Goal: Communication & Community: Answer question/provide support

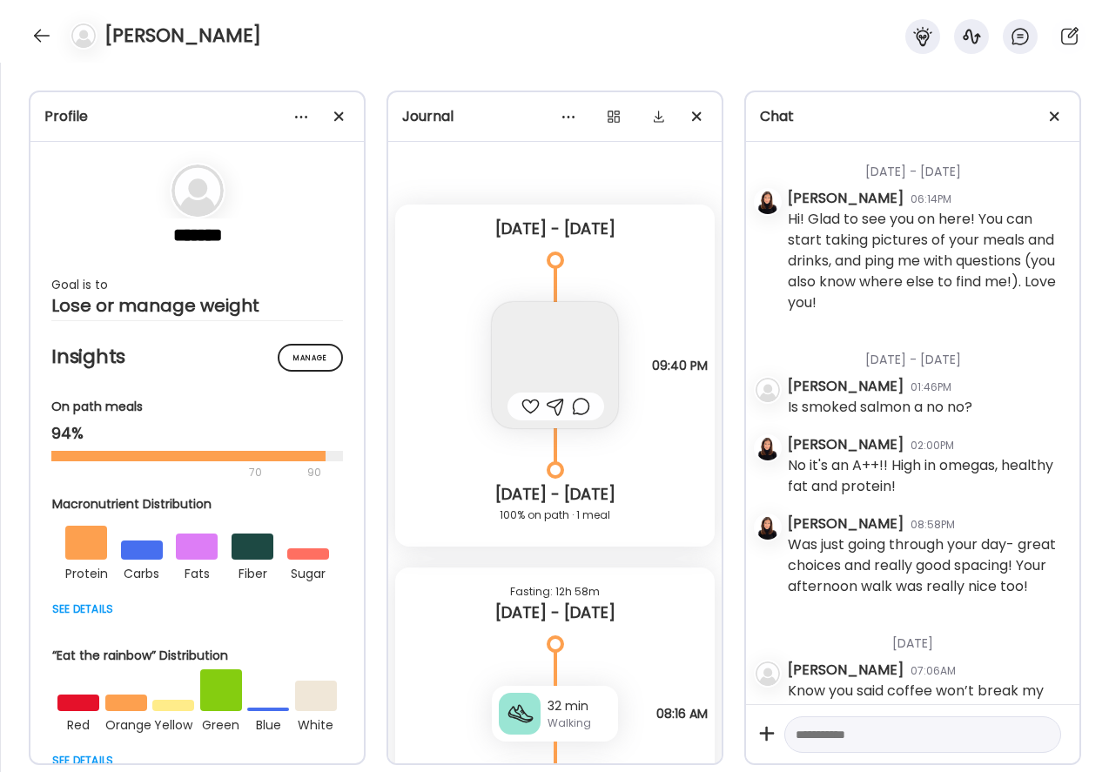
scroll to position [1564, 0]
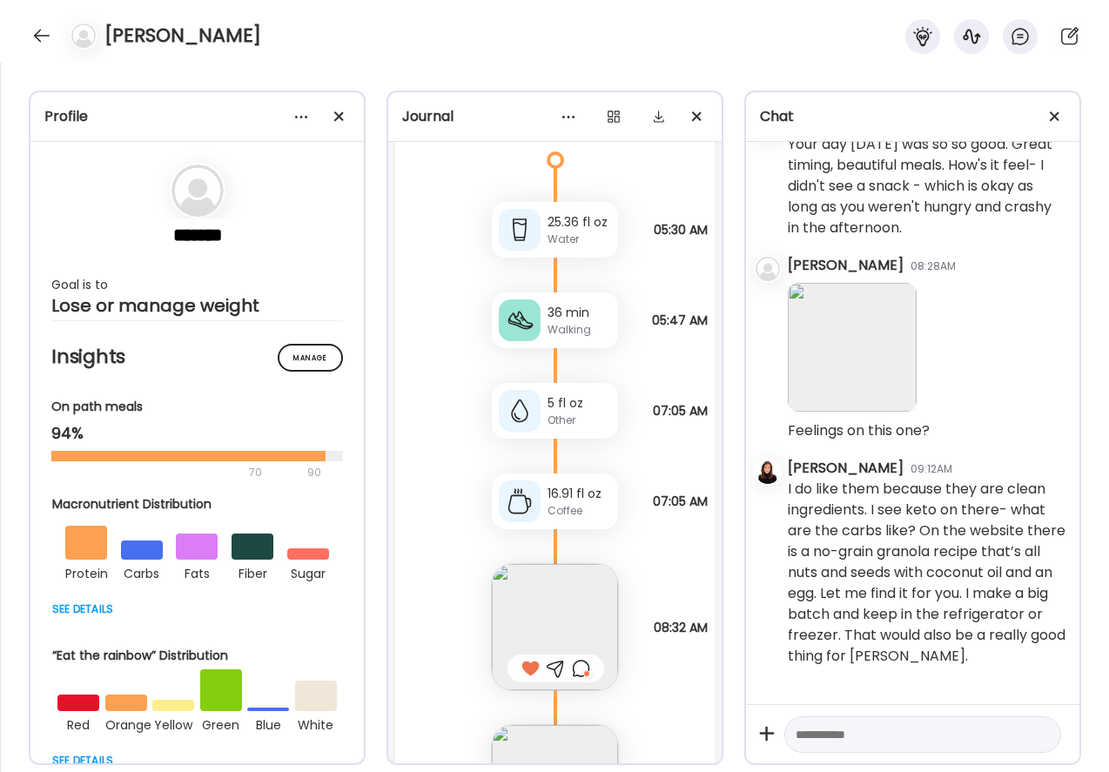
click at [867, 730] on textarea at bounding box center [906, 734] width 223 height 21
paste textarea "**********"
type textarea "**********"
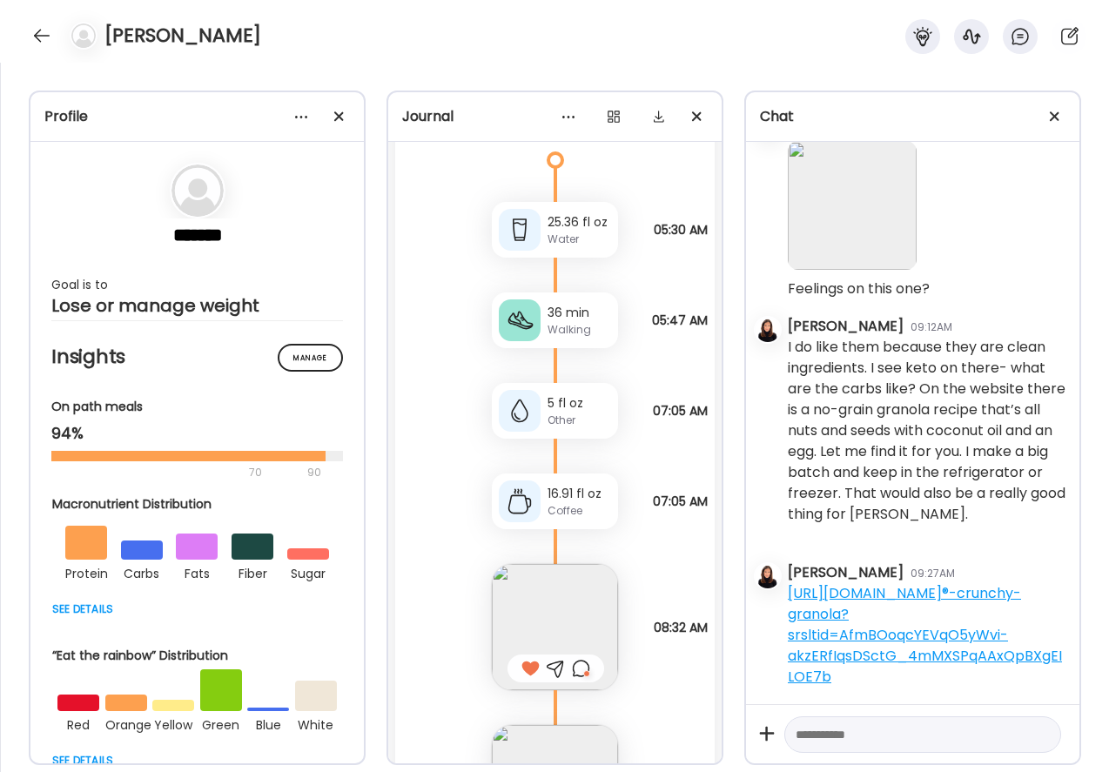
scroll to position [1706, 0]
click at [33, 30] on div at bounding box center [42, 36] width 28 height 28
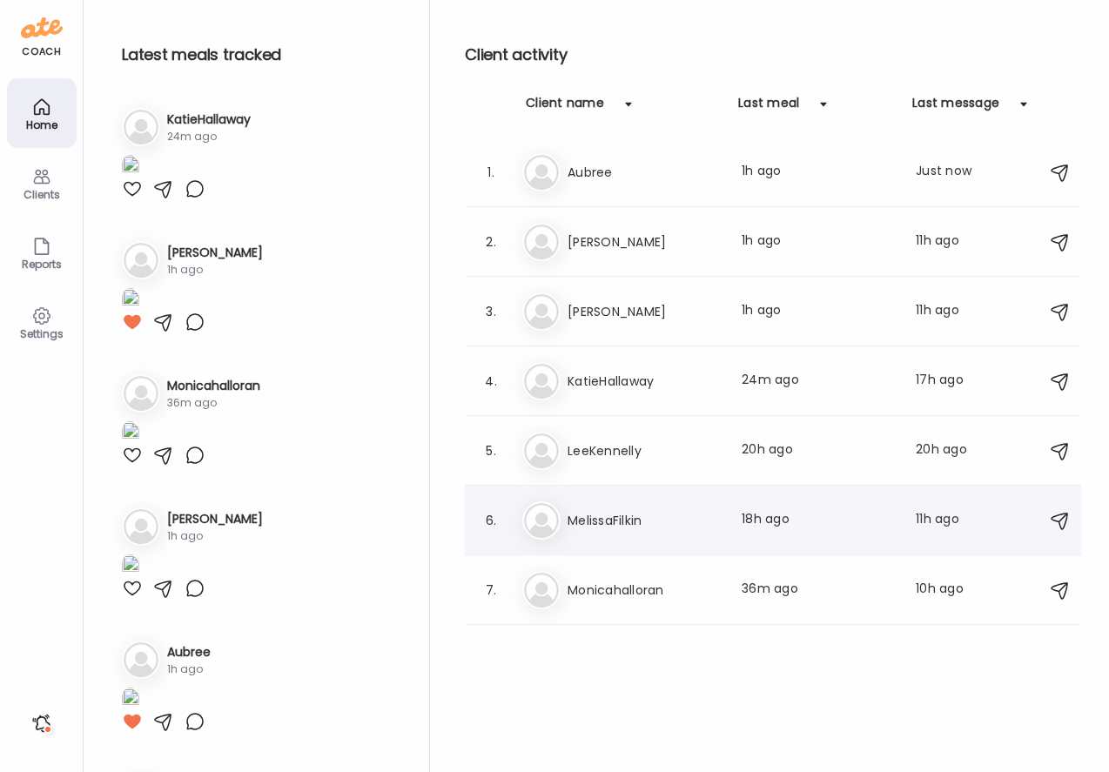
click at [606, 526] on h3 "MelissaFilkin" at bounding box center [643, 520] width 153 height 21
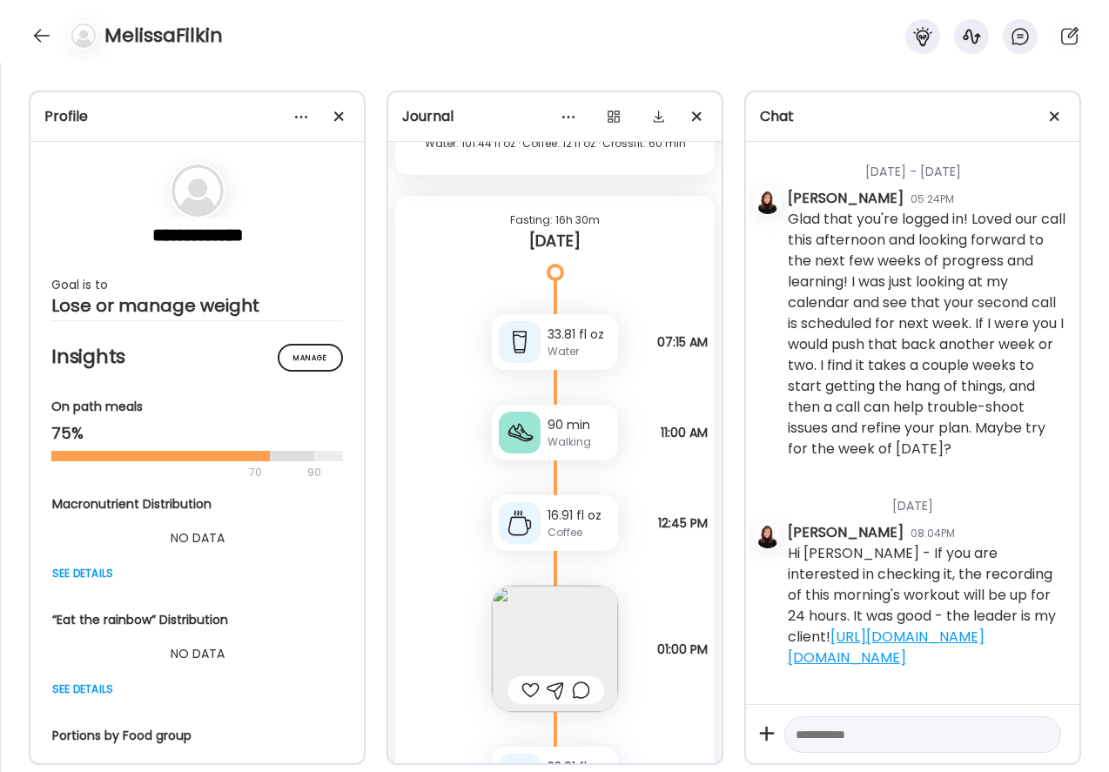
scroll to position [1170, 0]
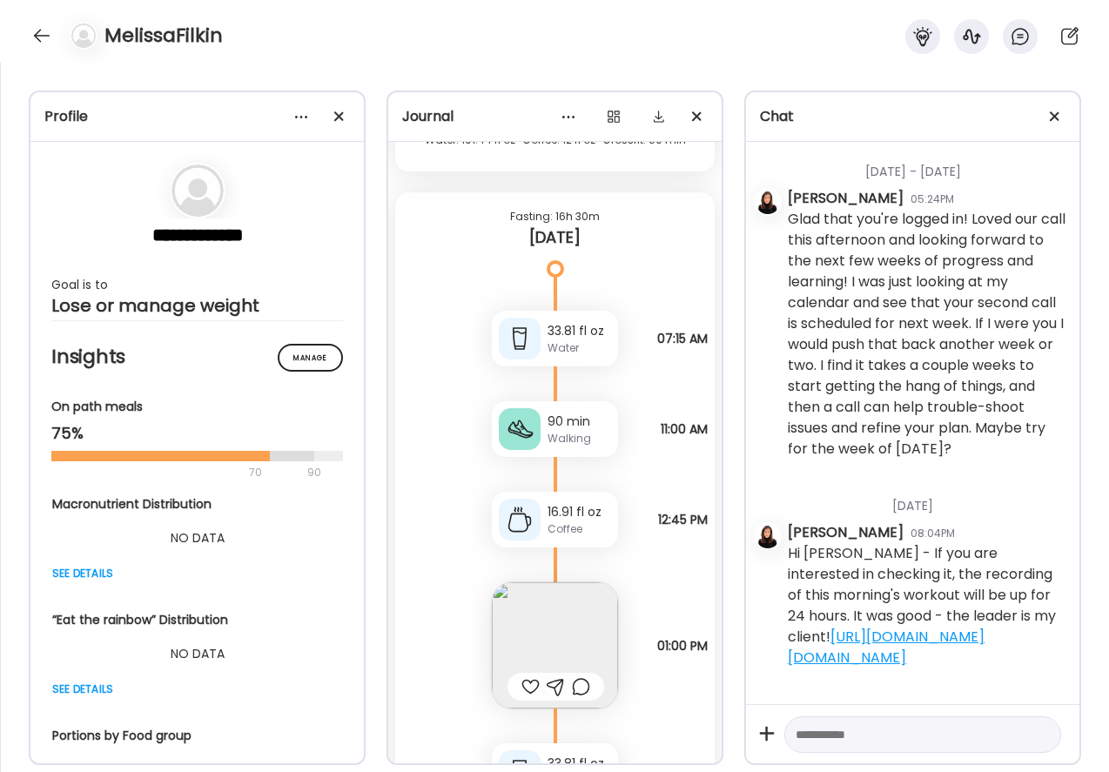
click at [548, 424] on div "90 min" at bounding box center [579, 421] width 64 height 18
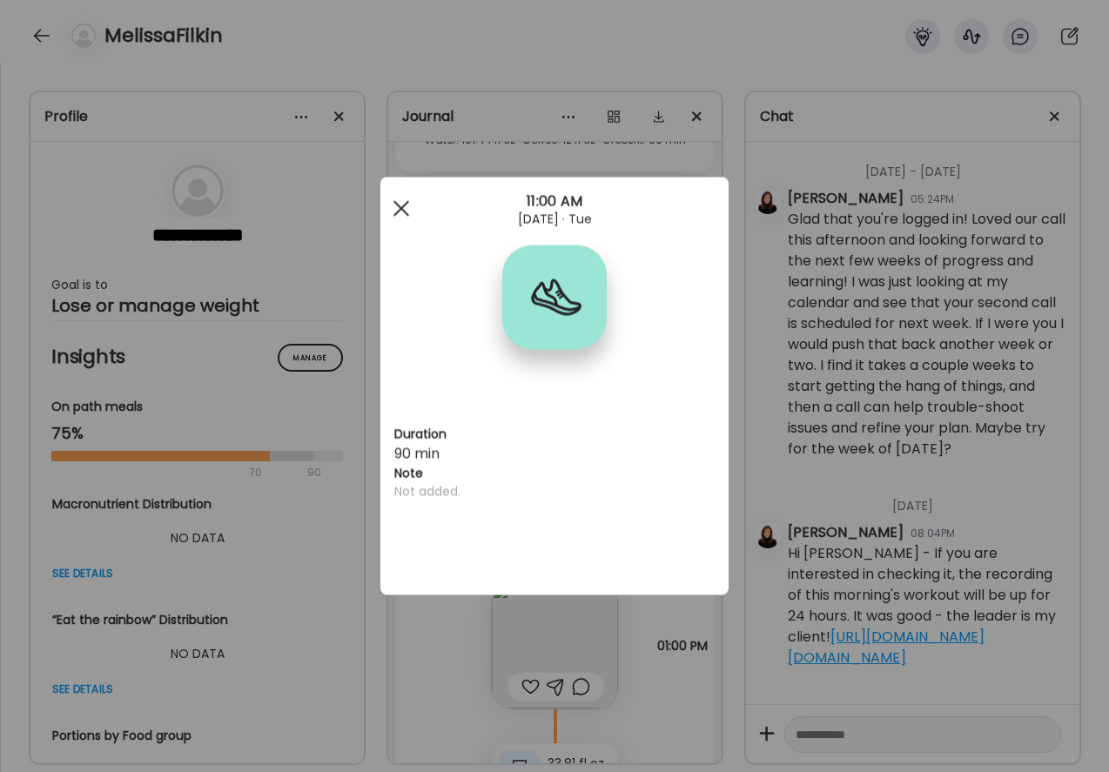
click at [395, 214] on span at bounding box center [401, 208] width 16 height 16
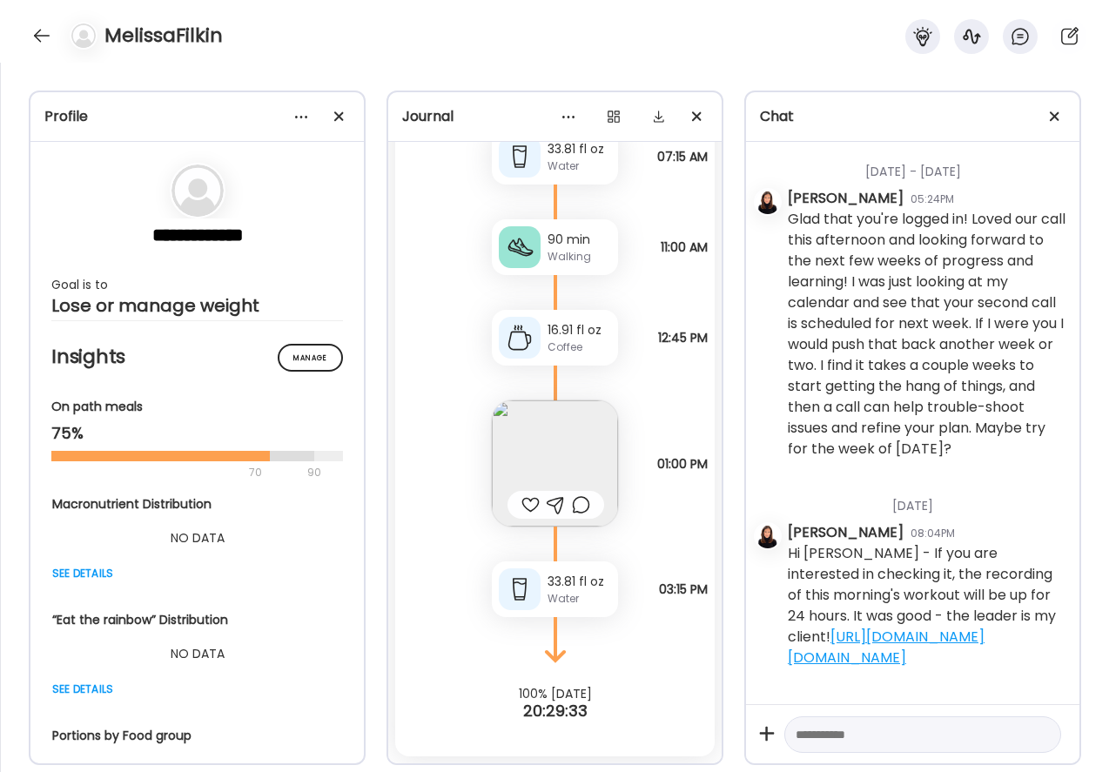
scroll to position [1352, 0]
click at [567, 464] on img at bounding box center [555, 463] width 126 height 126
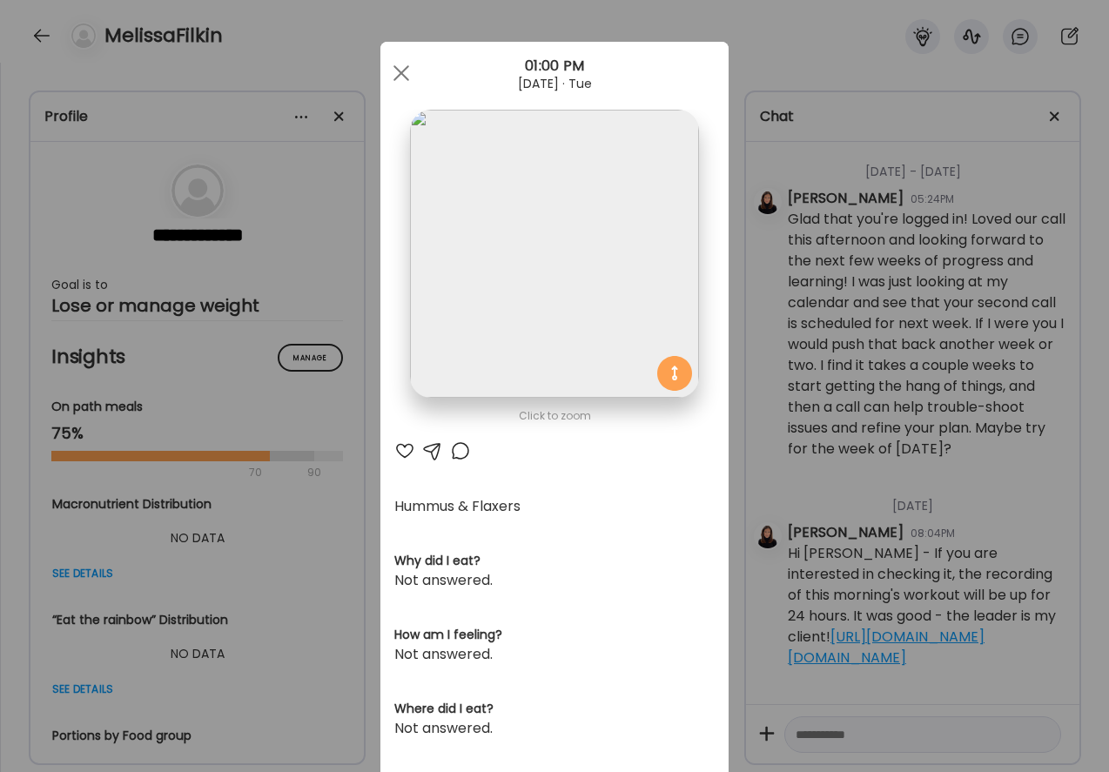
click at [405, 451] on div at bounding box center [404, 450] width 21 height 21
click at [464, 450] on div at bounding box center [460, 450] width 21 height 21
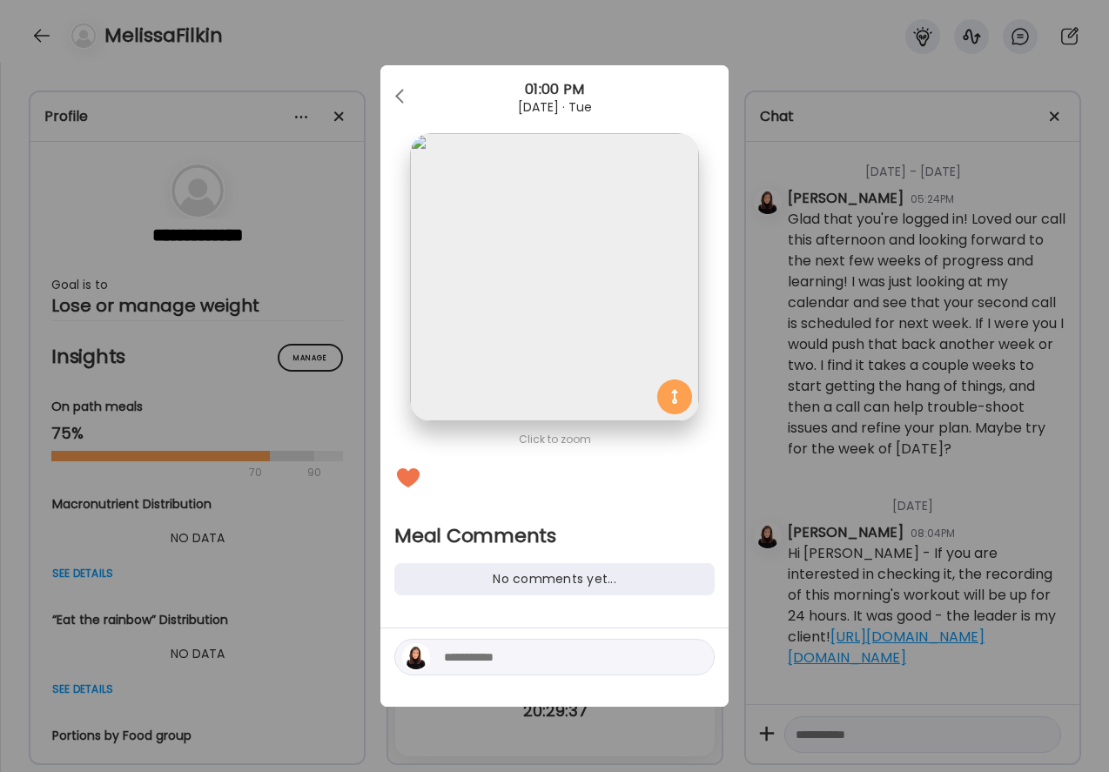
click at [445, 660] on textarea at bounding box center [561, 656] width 235 height 21
type textarea "**********"
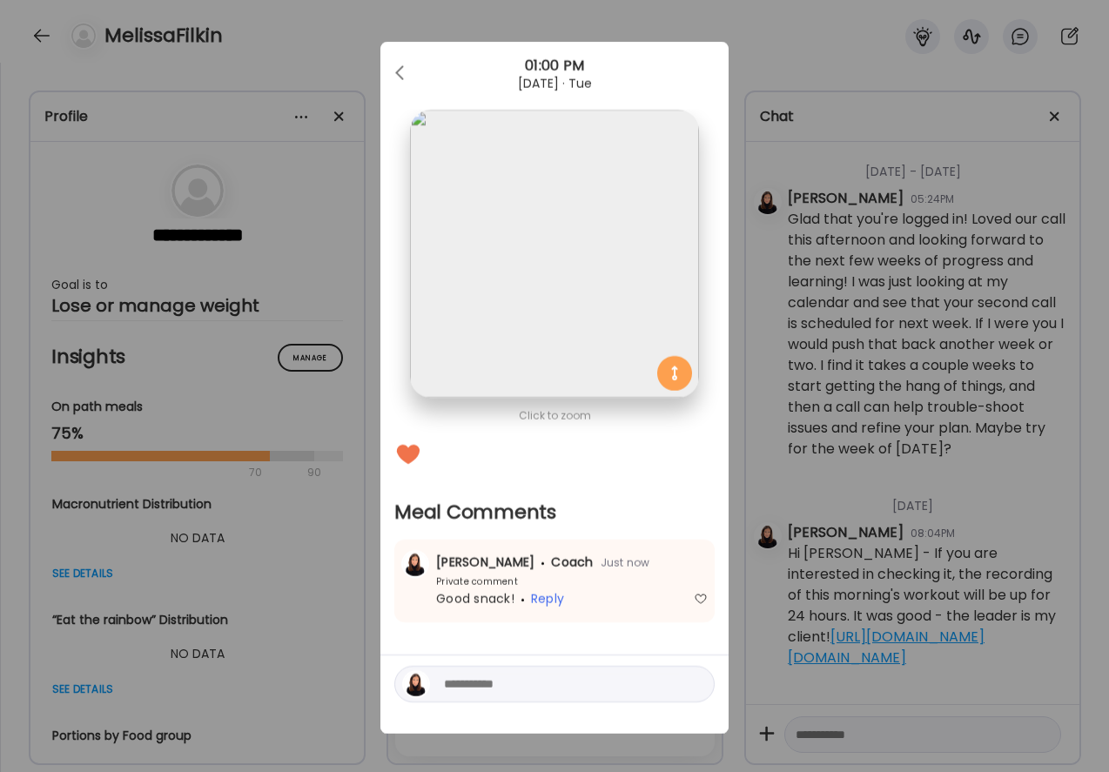
click at [746, 510] on div "Ate Coach Dashboard Wahoo! It’s official Take a moment to set up your Coach Pro…" at bounding box center [554, 386] width 1109 height 772
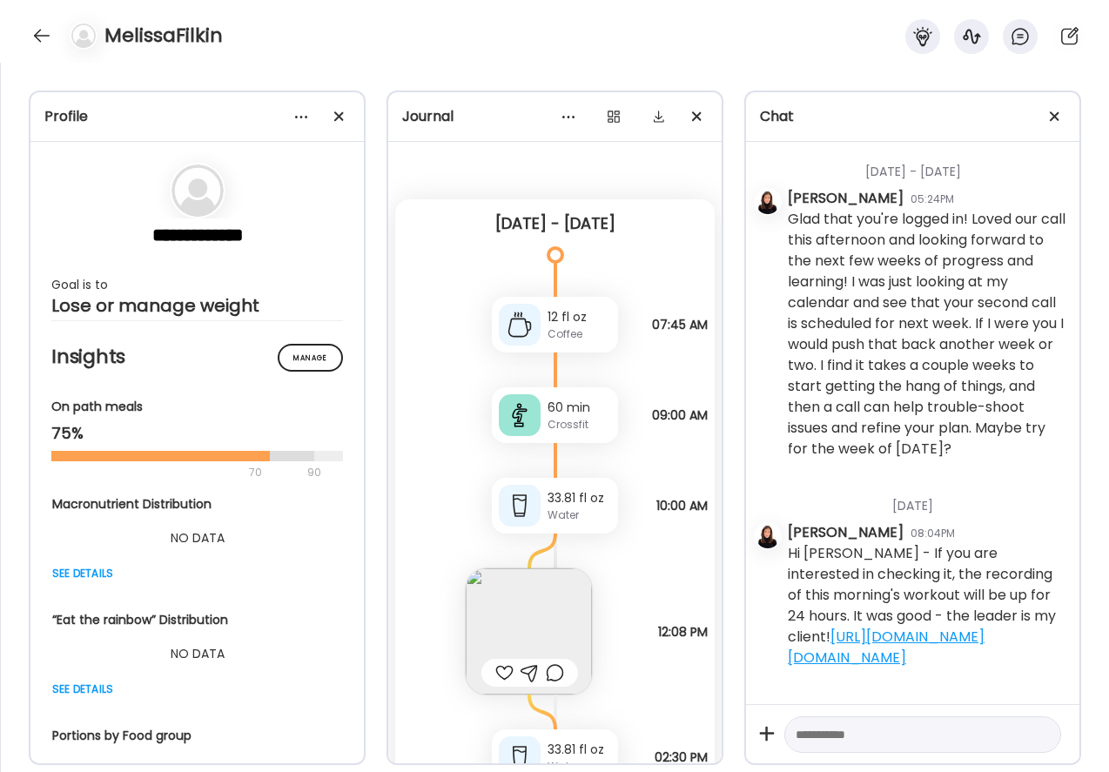
scroll to position [6, 0]
click at [512, 604] on img at bounding box center [529, 630] width 126 height 126
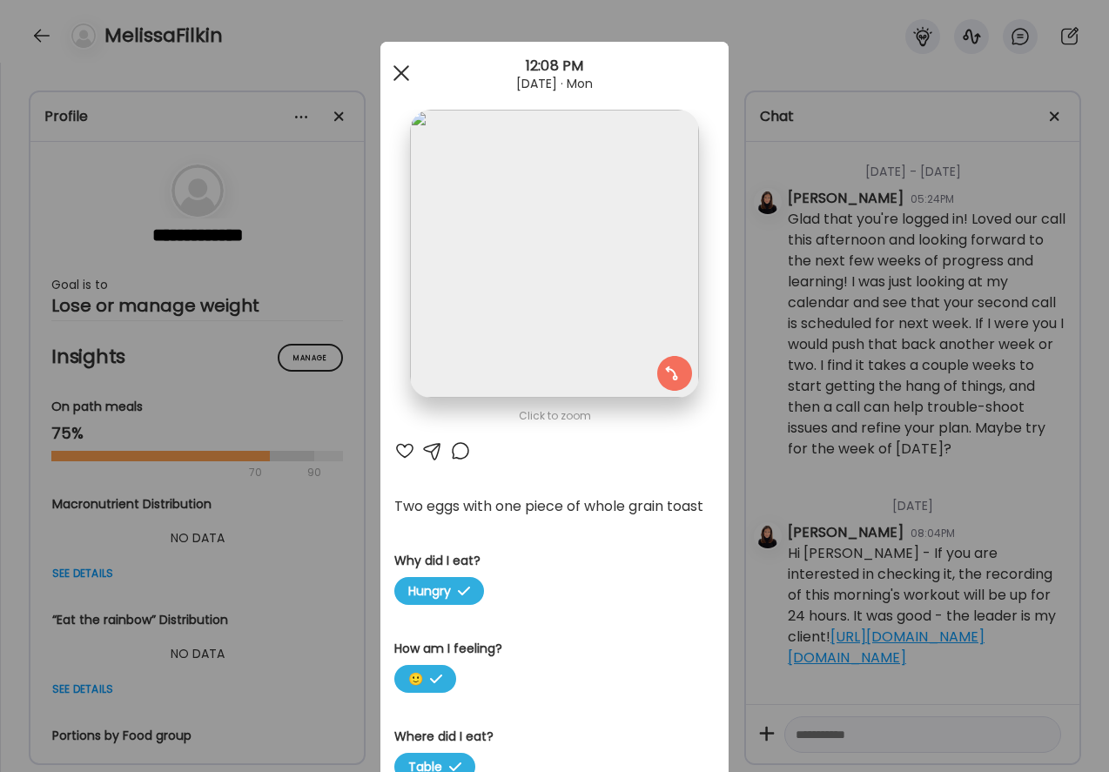
click at [408, 65] on div at bounding box center [401, 73] width 35 height 35
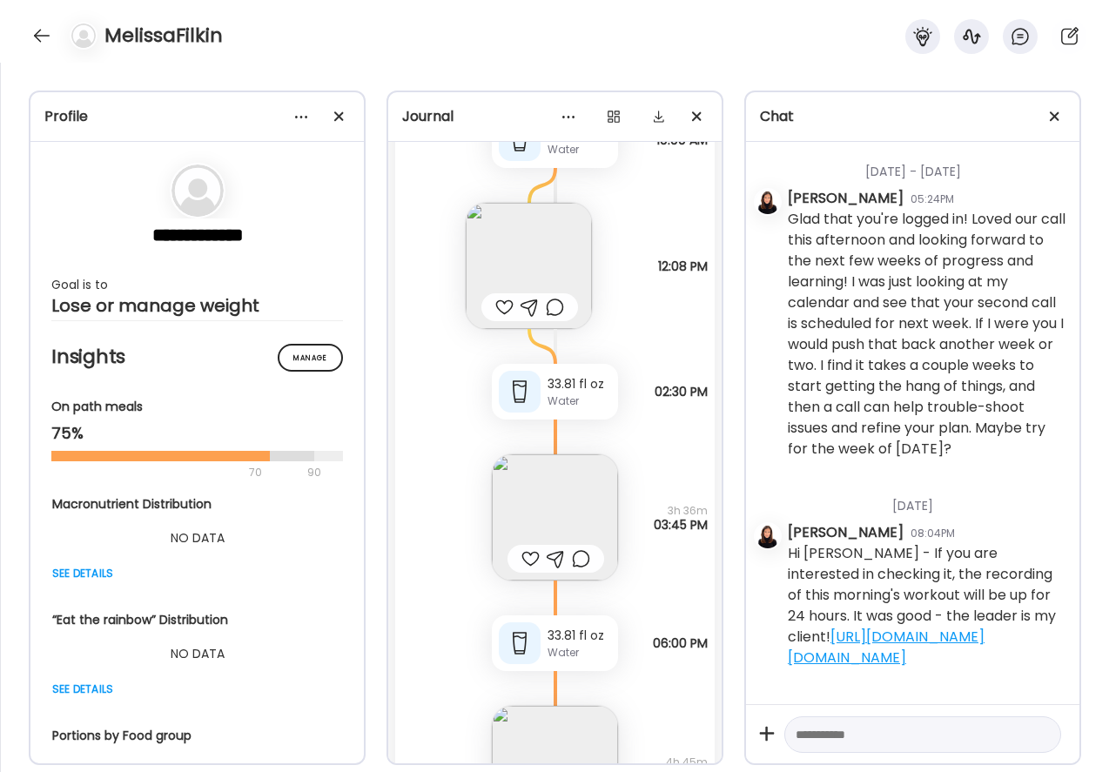
scroll to position [399, 0]
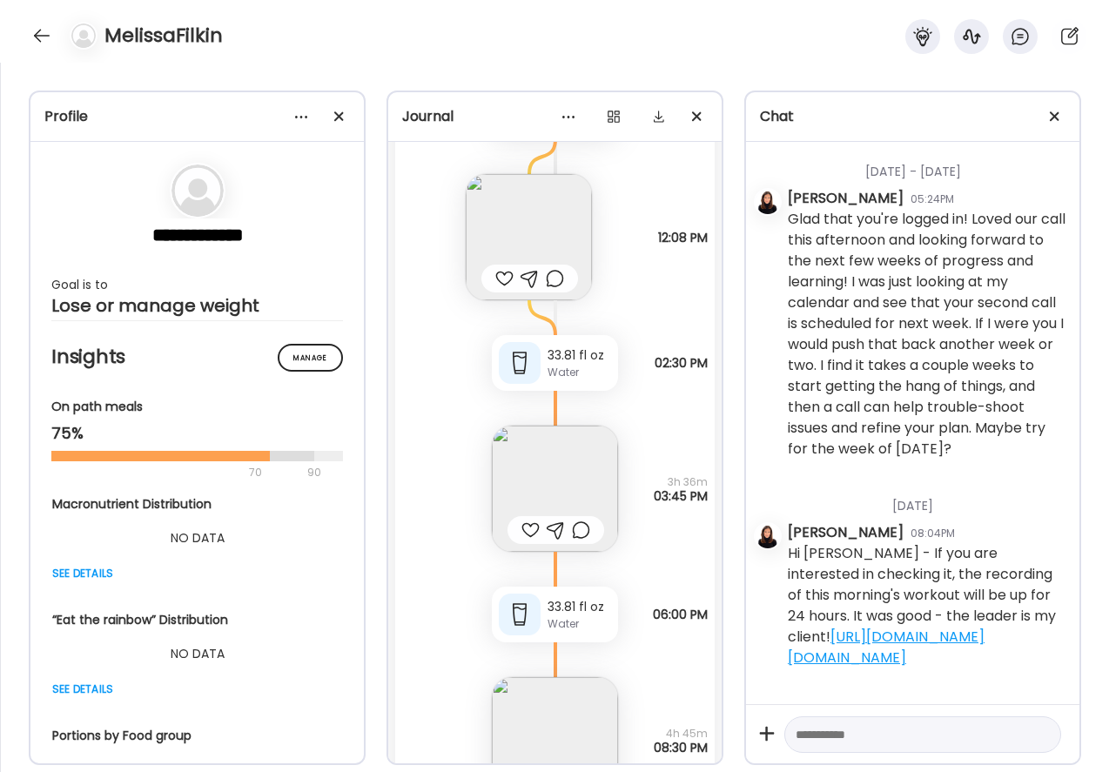
click at [522, 529] on div at bounding box center [530, 529] width 18 height 21
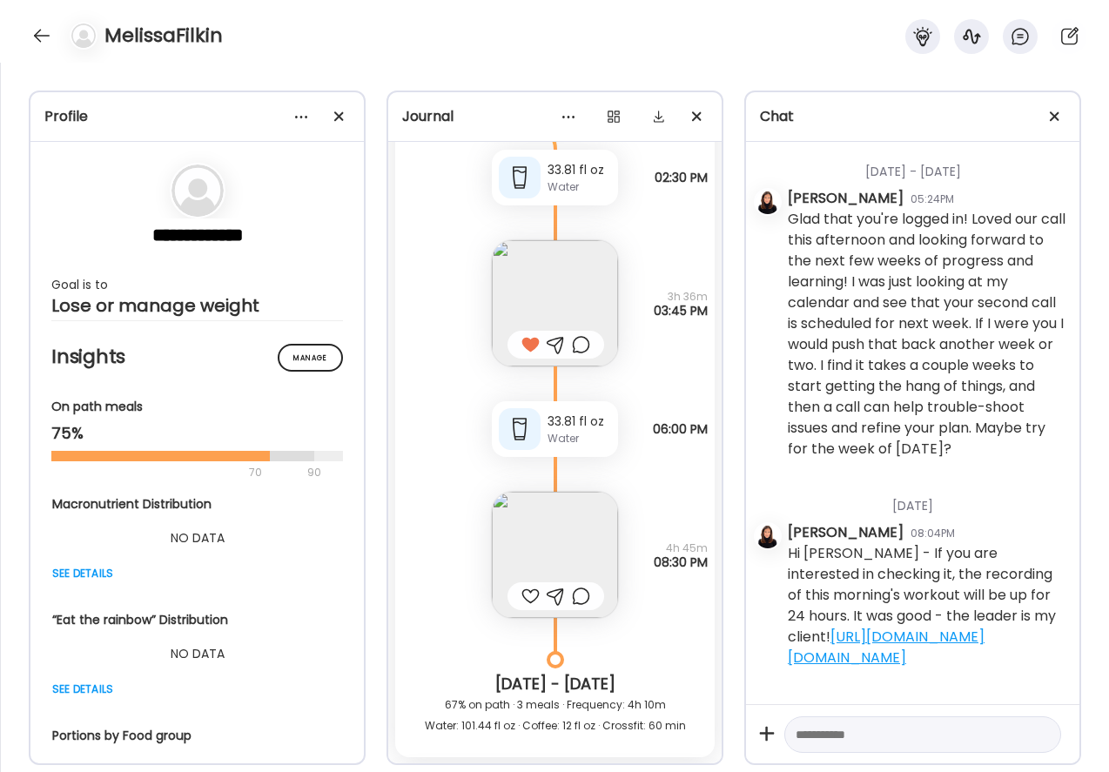
scroll to position [596, 0]
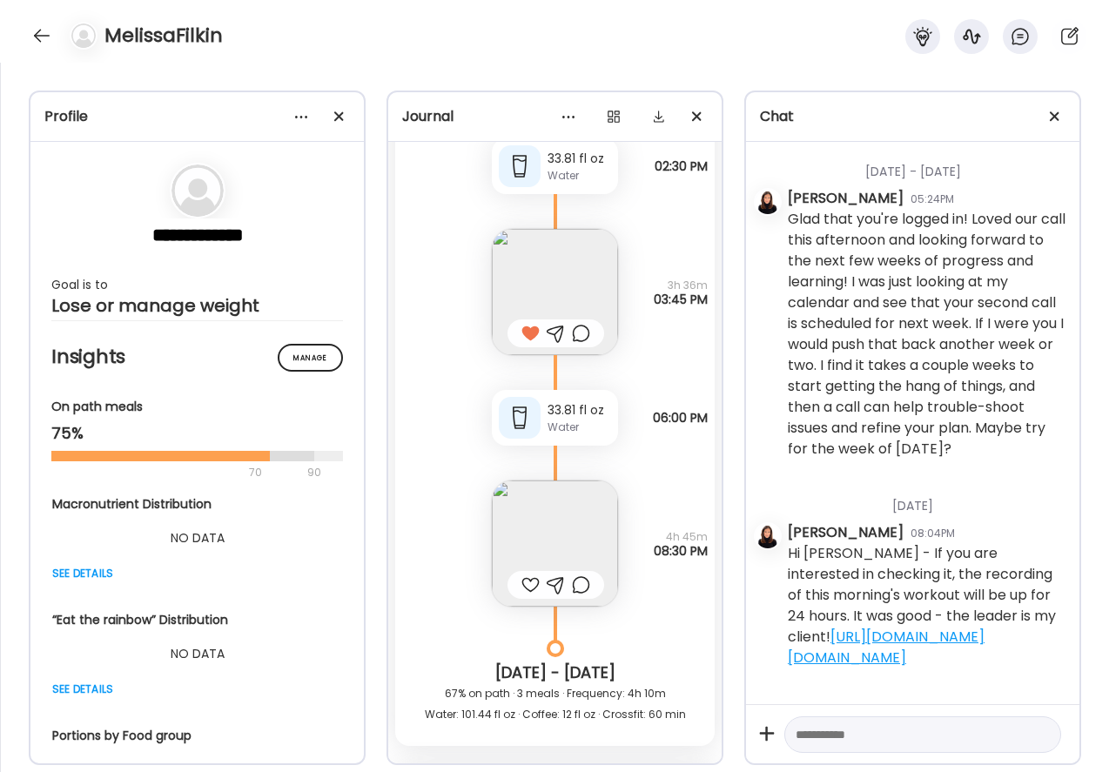
click at [556, 506] on img at bounding box center [555, 543] width 126 height 126
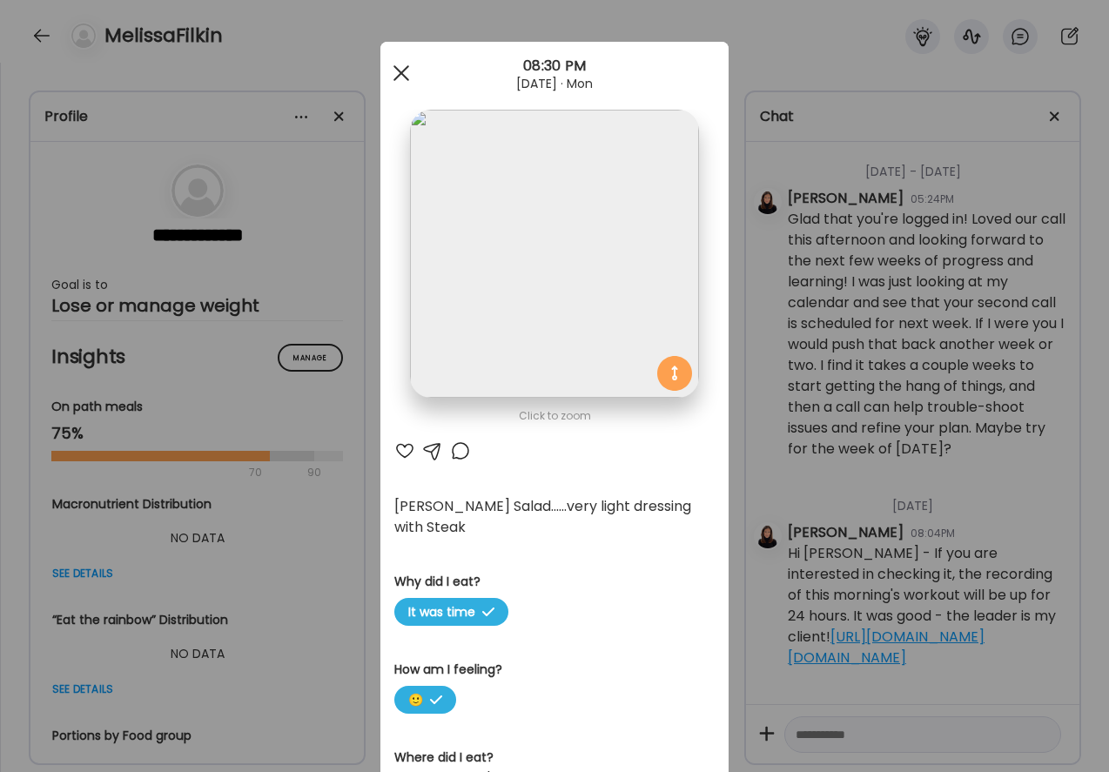
click at [405, 69] on span at bounding box center [401, 73] width 16 height 16
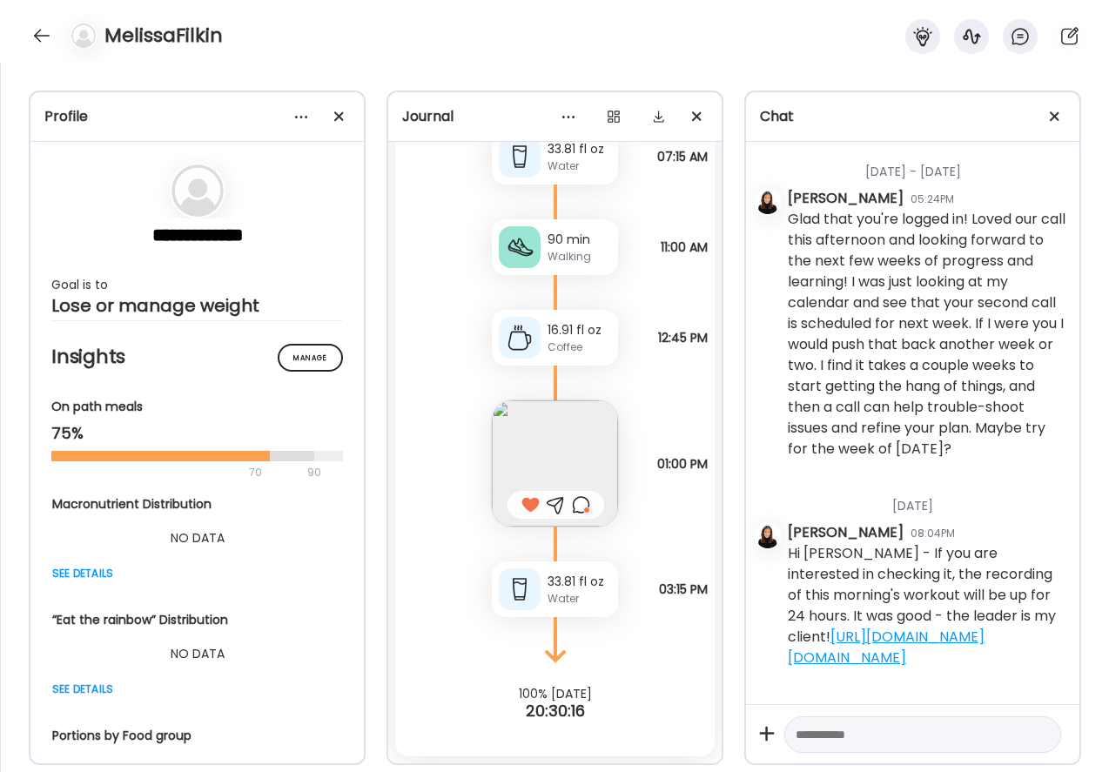
scroll to position [1352, 0]
click at [42, 33] on div at bounding box center [42, 36] width 28 height 28
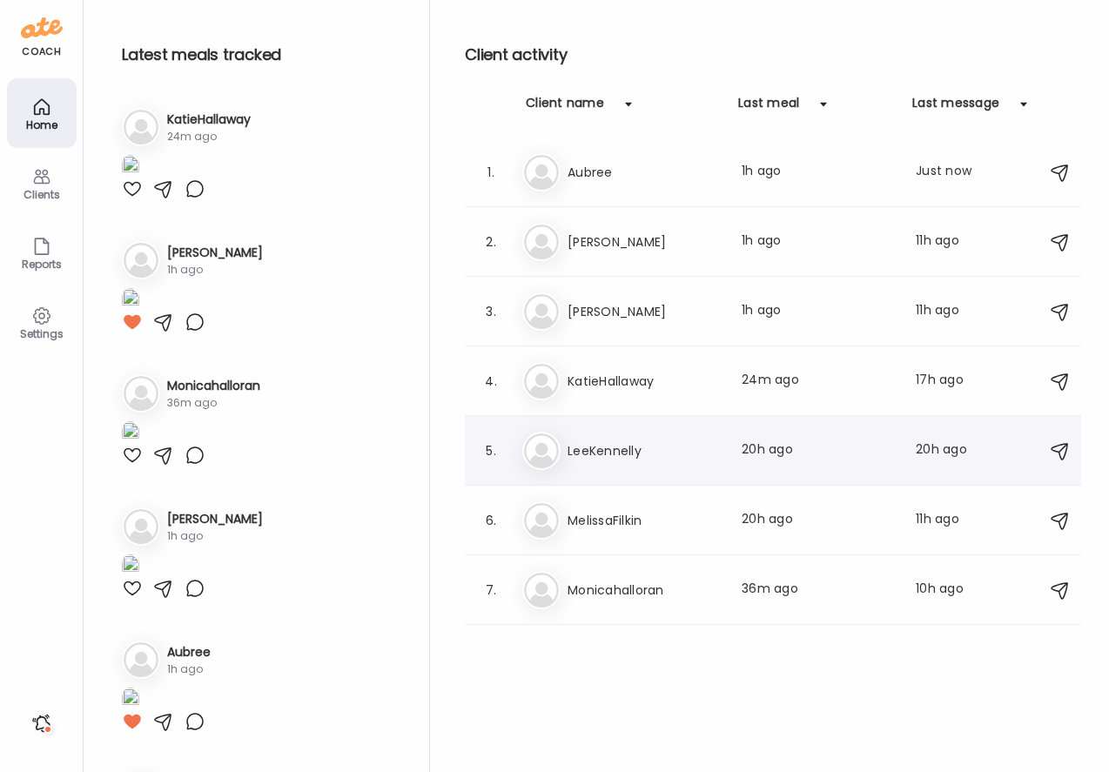
click at [579, 452] on h3 "LeeKennelly" at bounding box center [643, 450] width 153 height 21
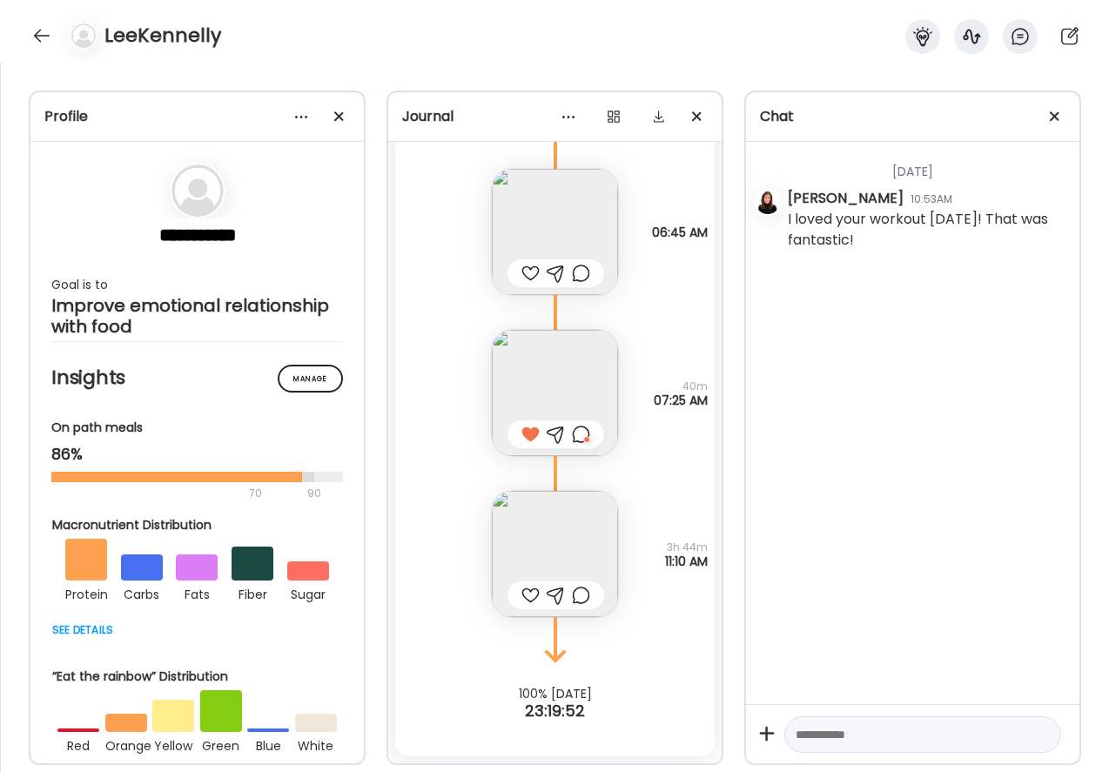
scroll to position [2680, 0]
click at [532, 566] on img at bounding box center [555, 554] width 126 height 126
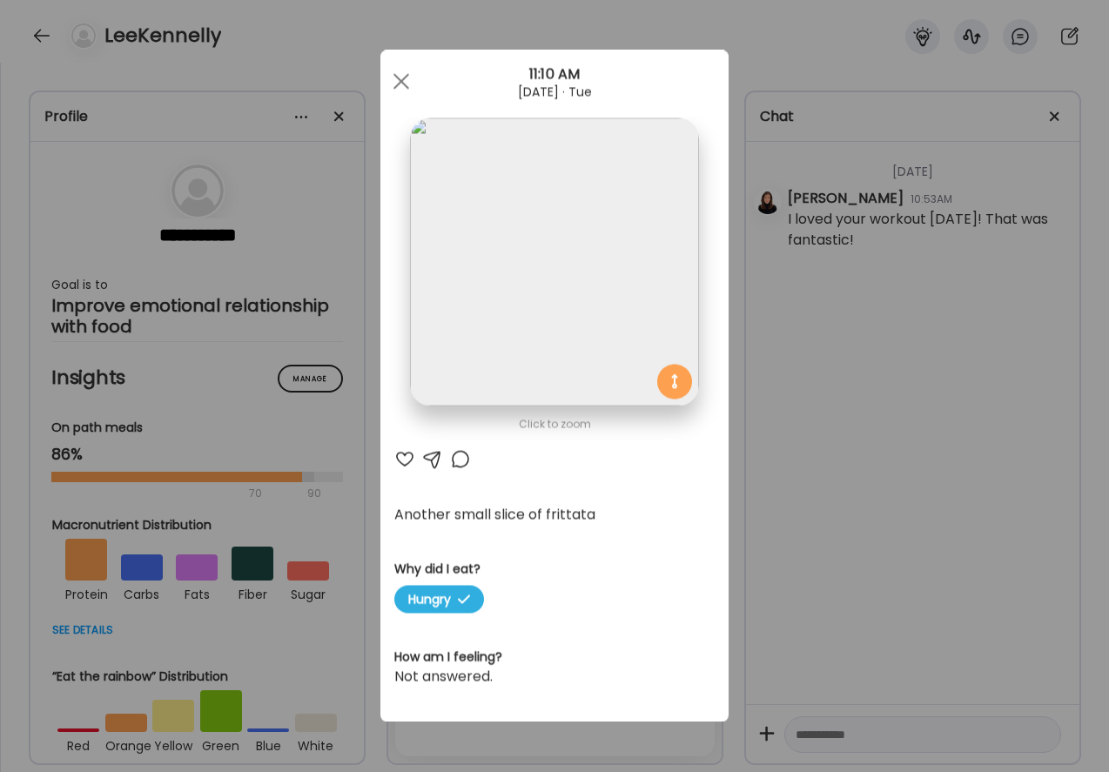
click at [407, 457] on div at bounding box center [404, 459] width 21 height 21
click at [458, 464] on div at bounding box center [460, 459] width 21 height 21
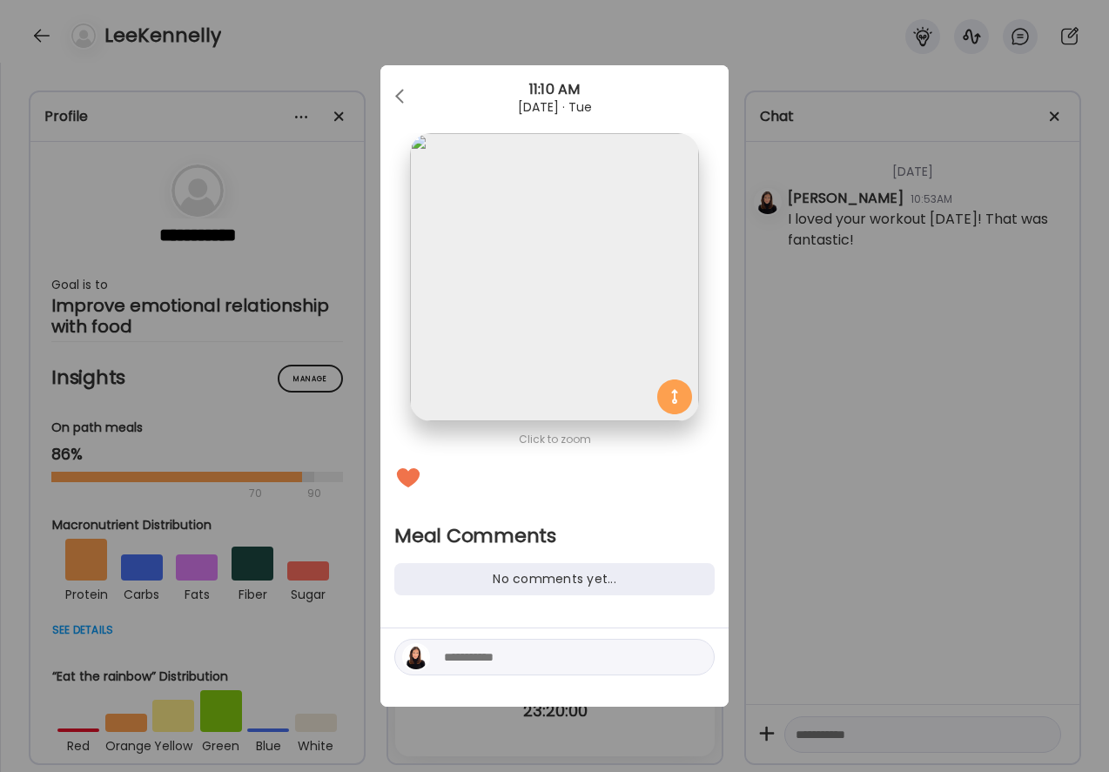
click at [455, 671] on div at bounding box center [554, 657] width 320 height 37
click at [472, 665] on textarea at bounding box center [561, 656] width 235 height 21
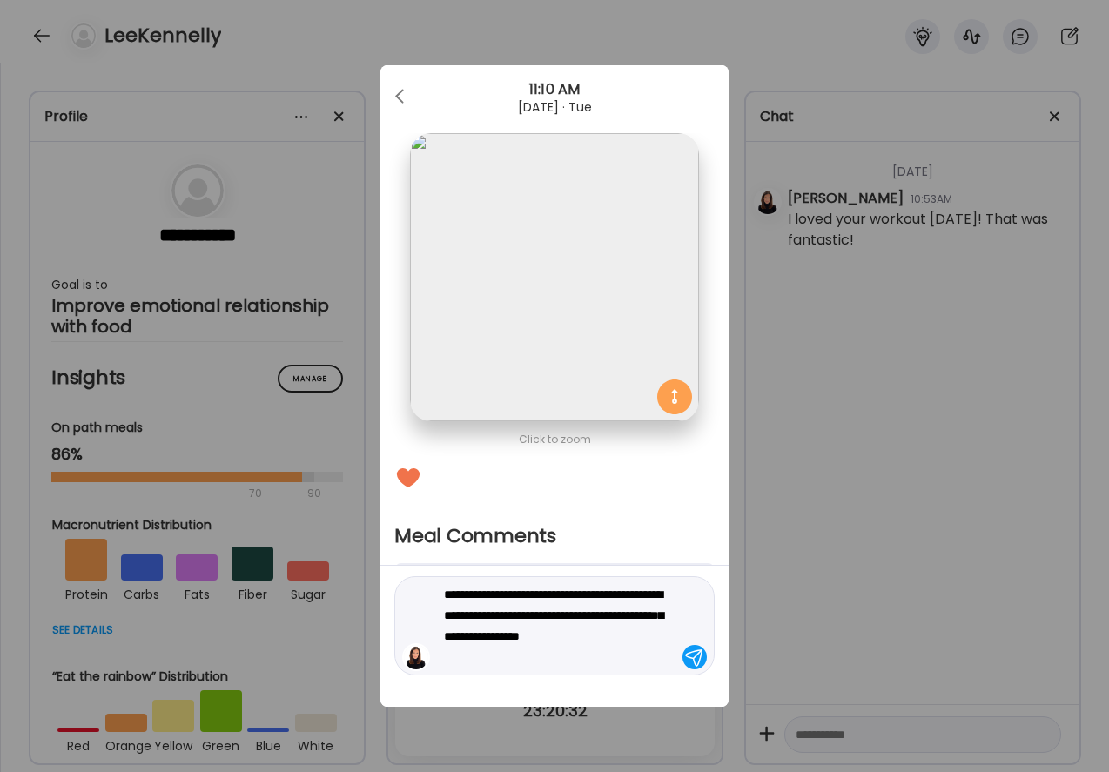
type textarea "**********"
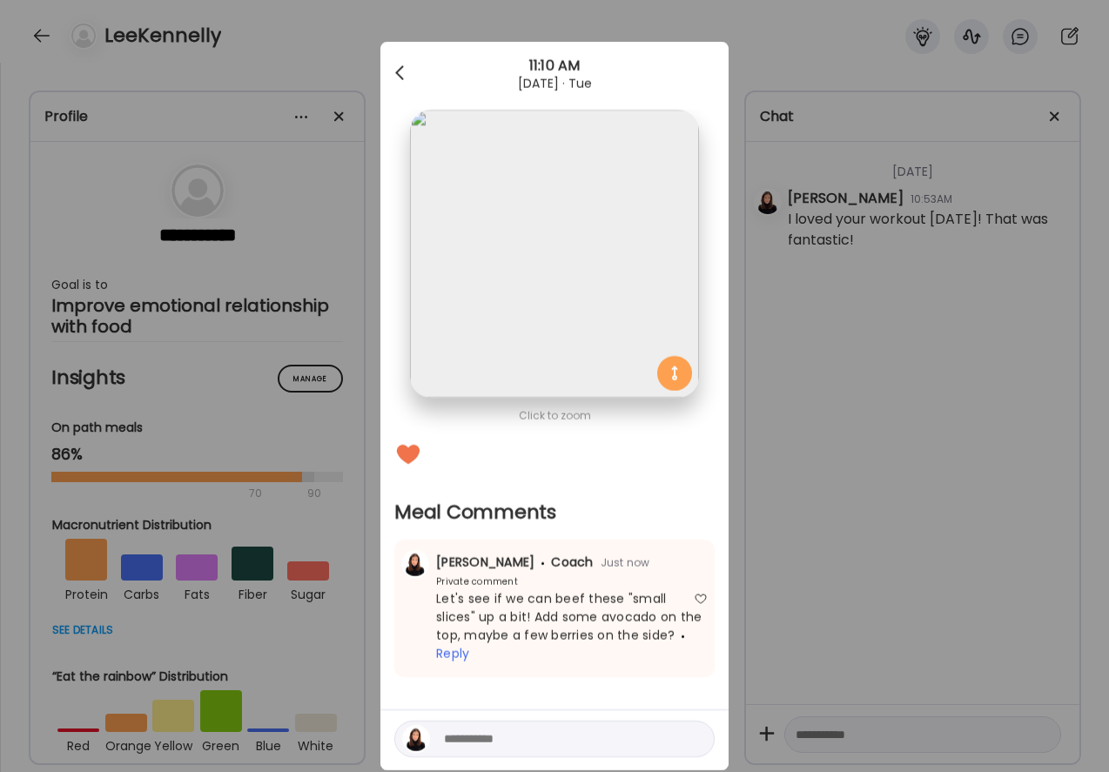
click at [401, 66] on div at bounding box center [401, 73] width 35 height 35
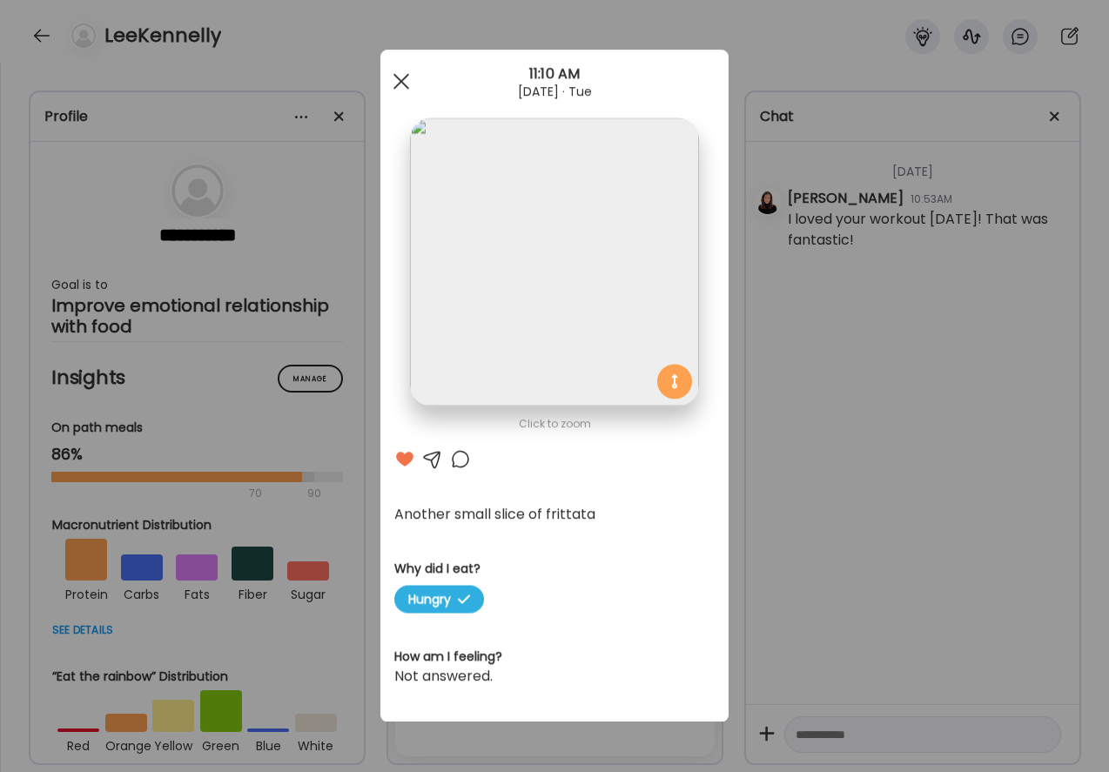
click at [400, 79] on div at bounding box center [401, 81] width 35 height 35
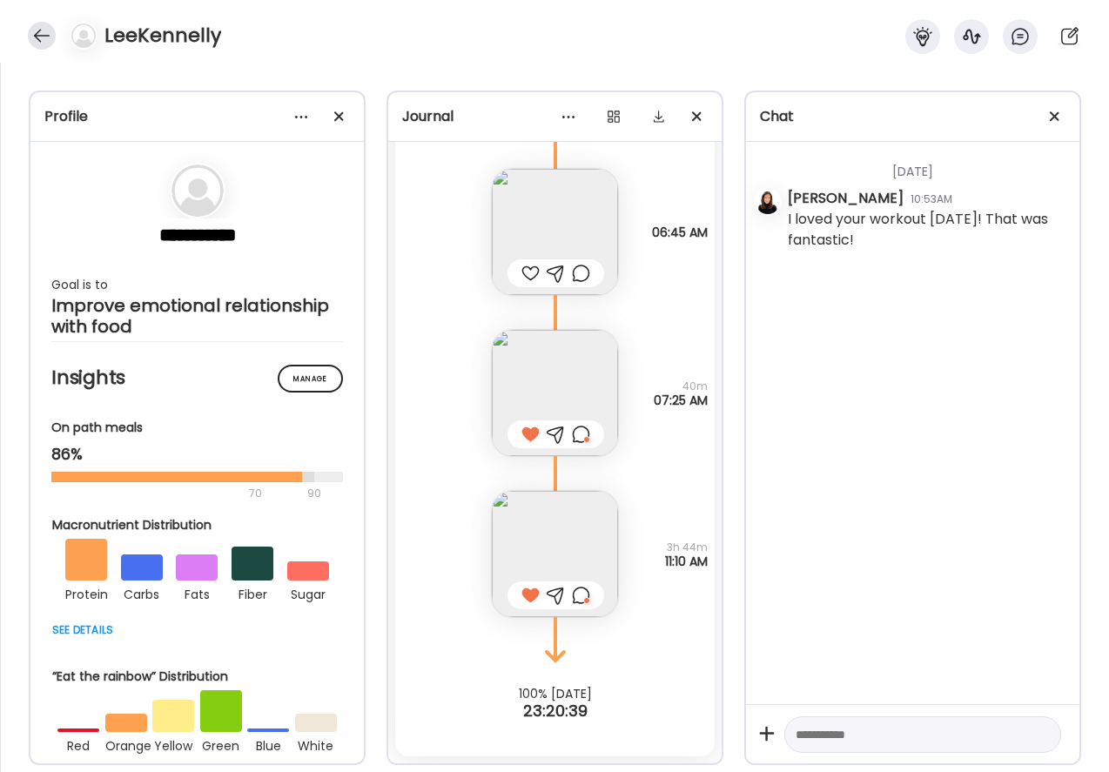
click at [42, 30] on div at bounding box center [42, 36] width 28 height 28
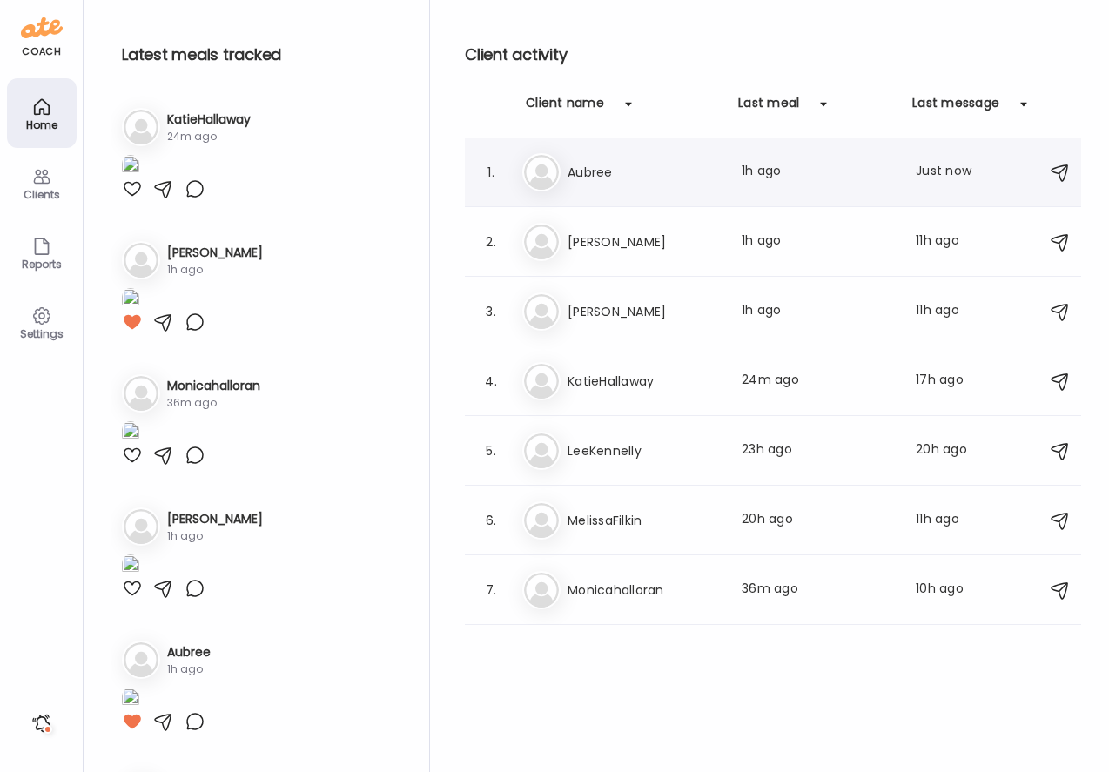
click at [581, 167] on h3 "Aubree" at bounding box center [643, 172] width 153 height 21
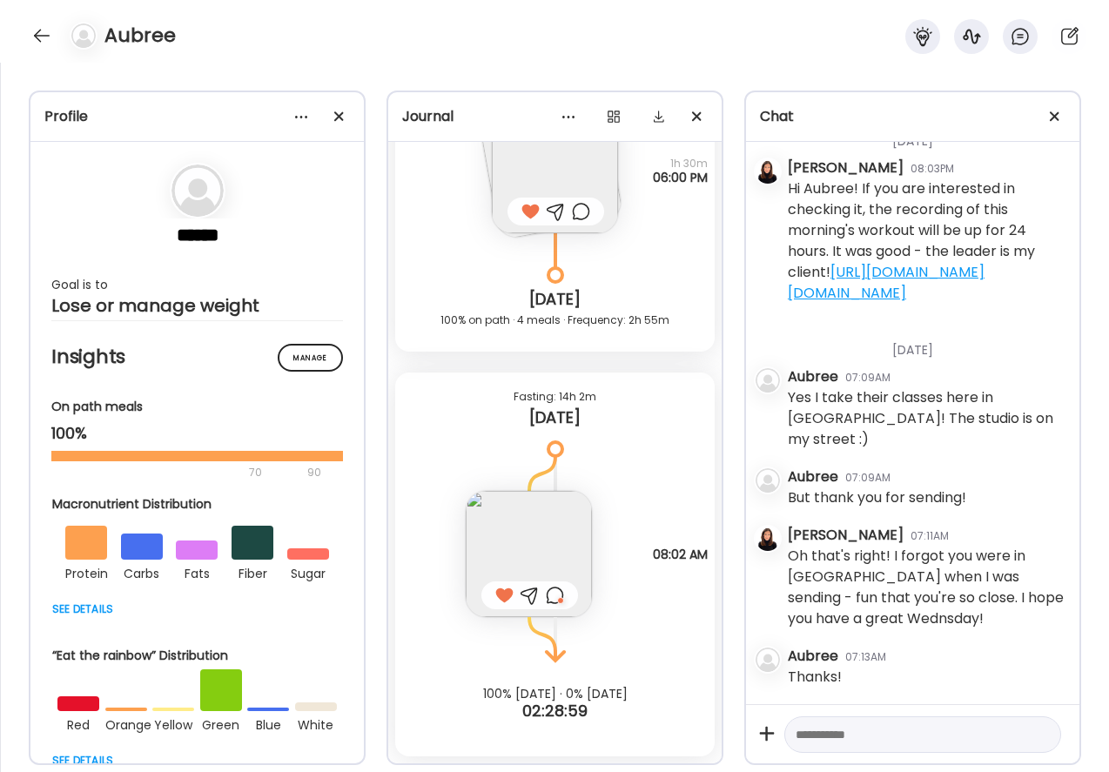
scroll to position [1705, 0]
click at [36, 37] on div at bounding box center [42, 36] width 28 height 28
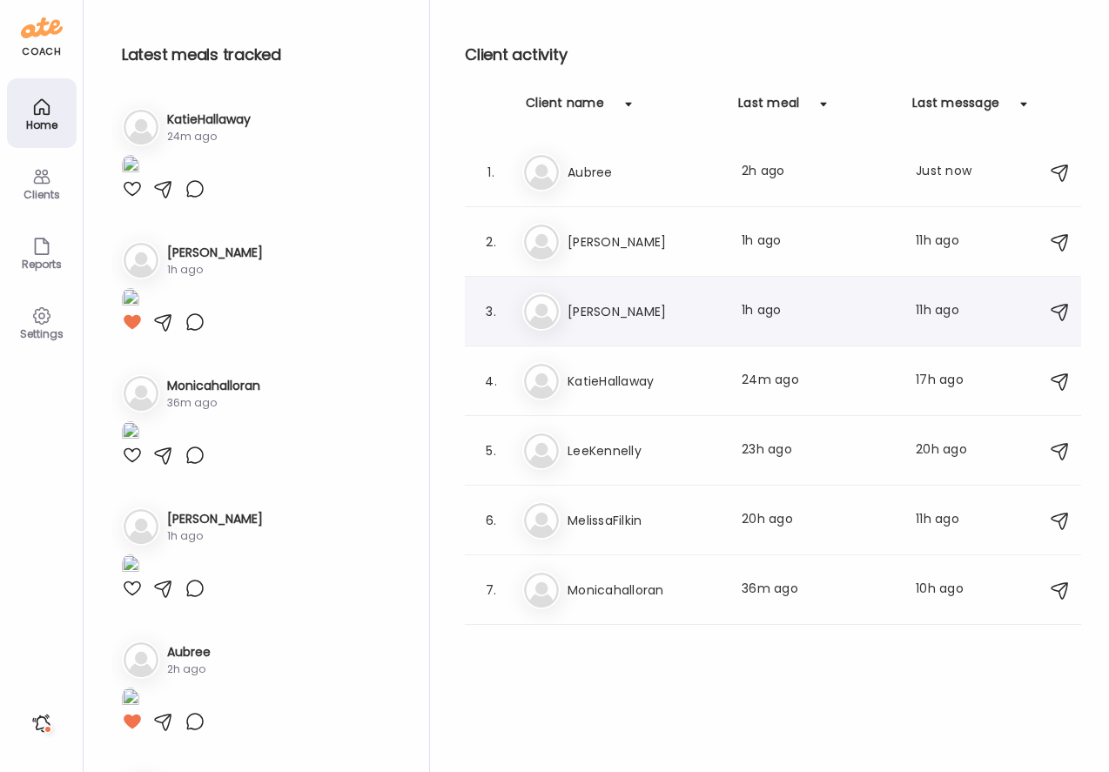
click at [582, 314] on h3 "[PERSON_NAME]" at bounding box center [643, 311] width 153 height 21
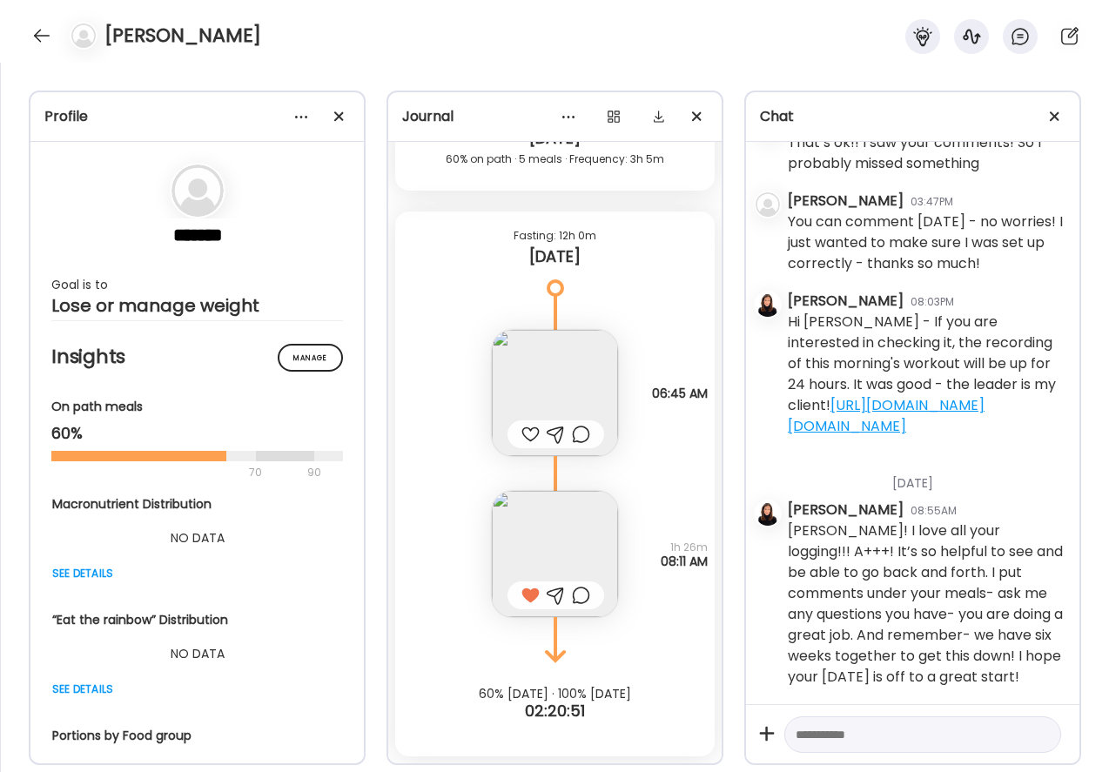
scroll to position [711, 0]
click at [531, 429] on div at bounding box center [530, 434] width 18 height 21
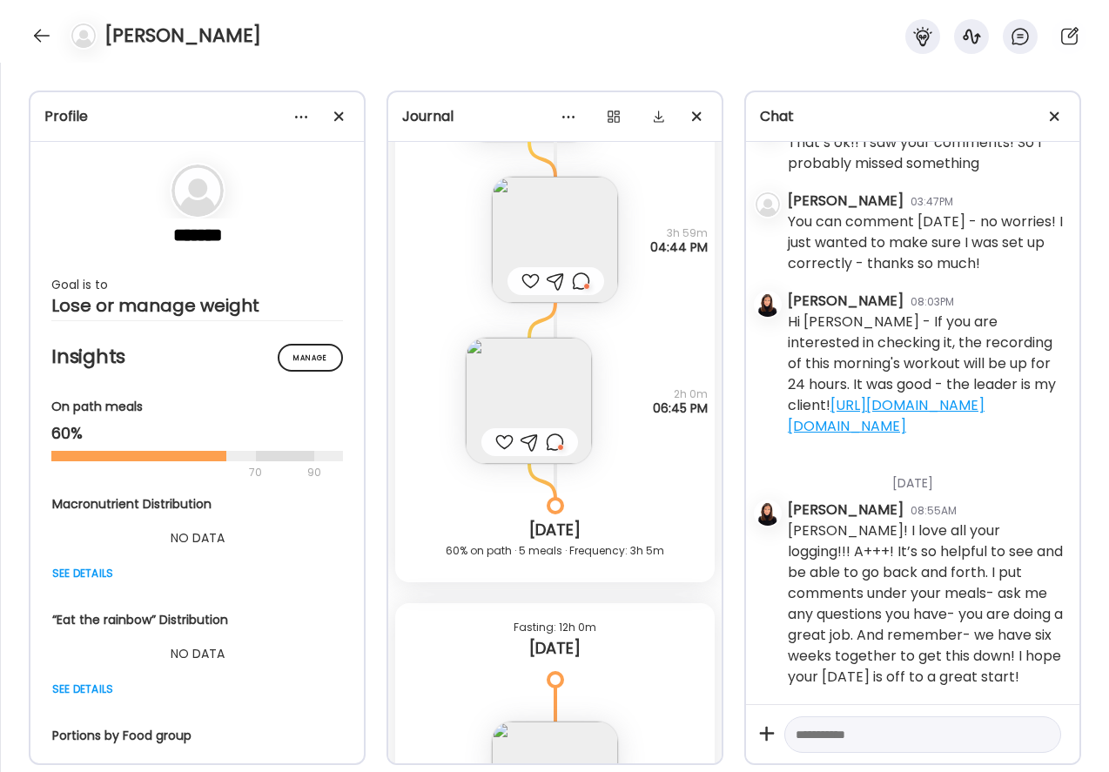
scroll to position [3491, 0]
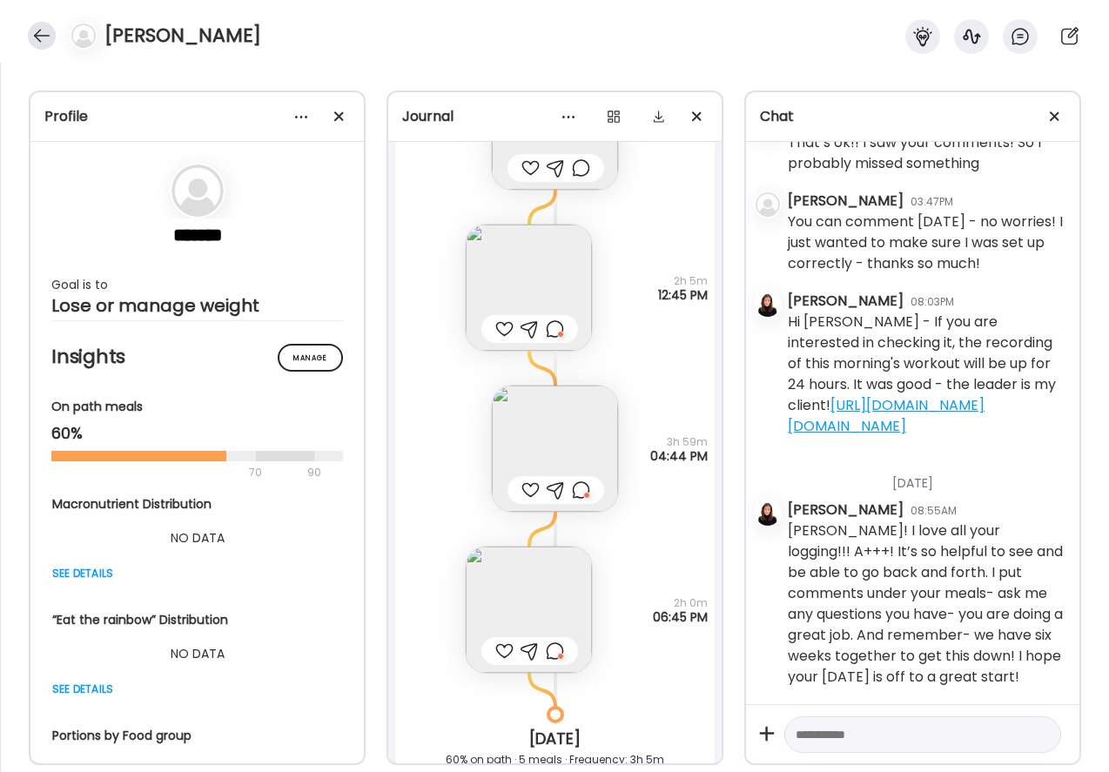
click at [42, 35] on div at bounding box center [42, 36] width 28 height 28
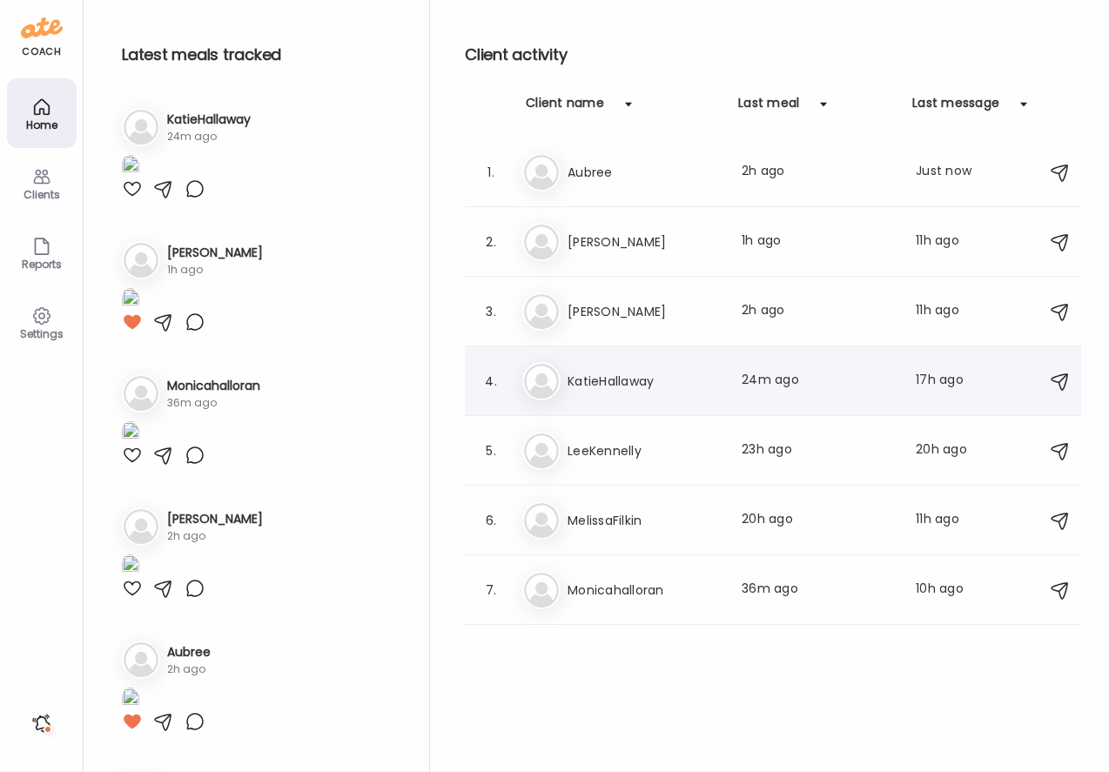
click at [597, 393] on div "Ka KatieHallaway Last meal: 24m ago Last message: 17h ago You: Your meals [DATE…" at bounding box center [775, 381] width 506 height 38
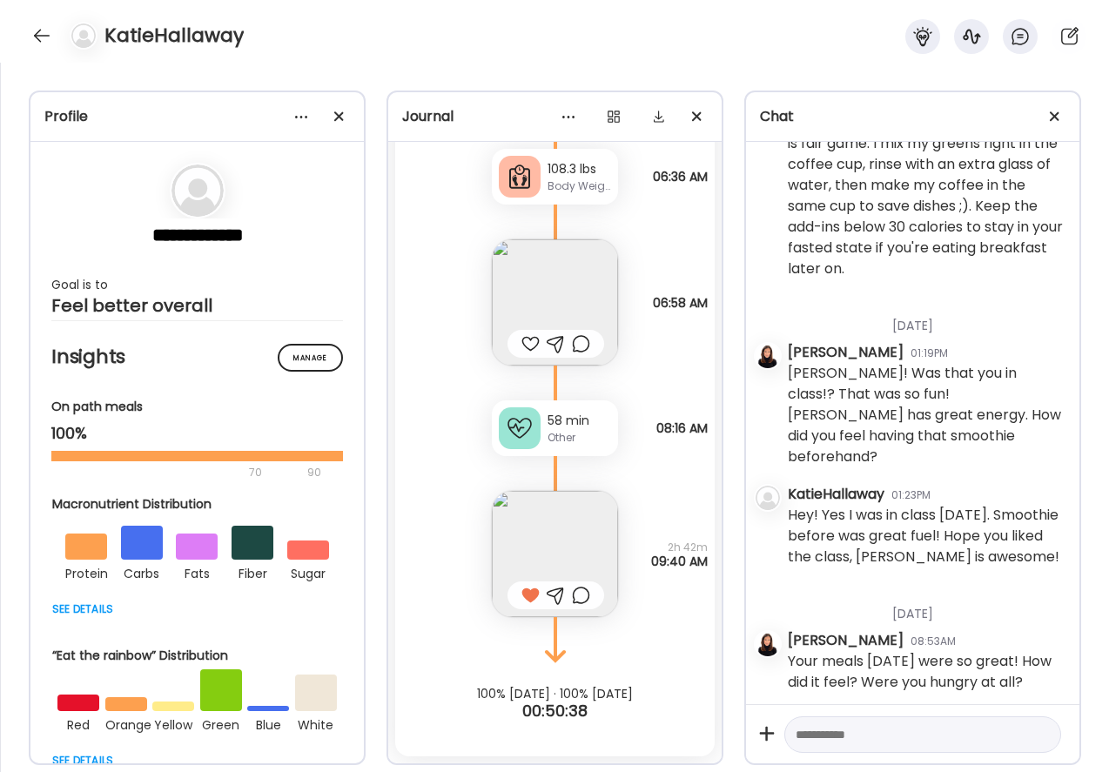
scroll to position [1375, 0]
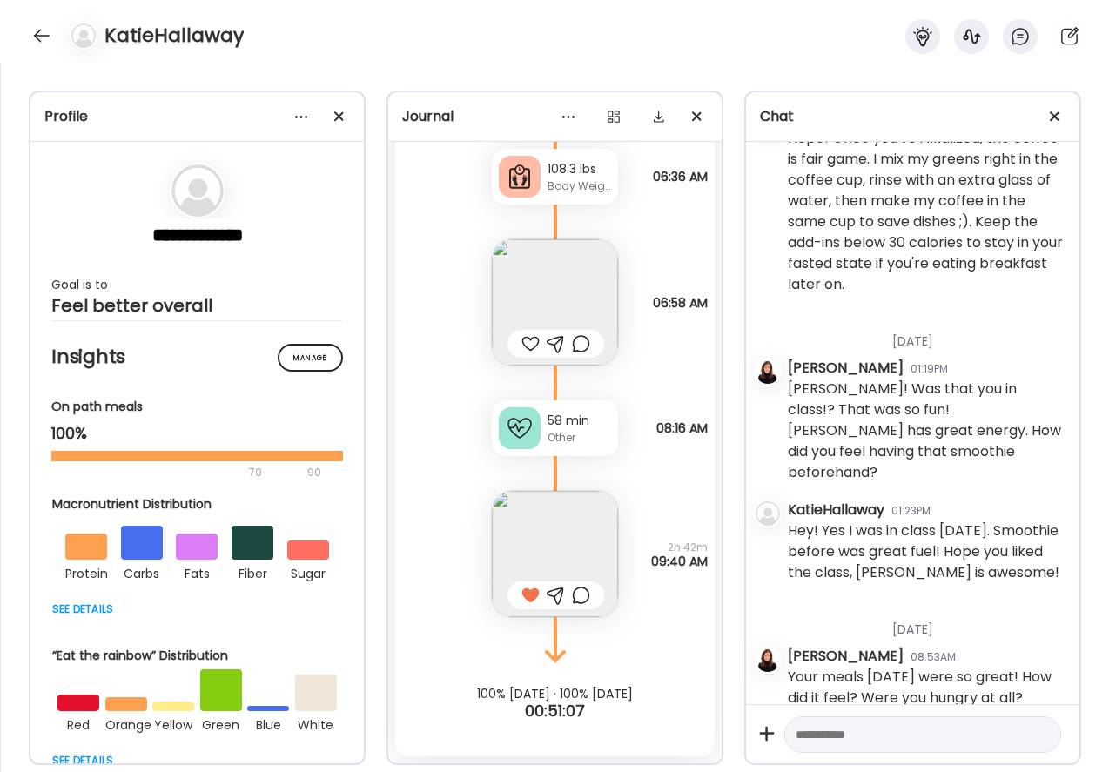
click at [542, 298] on img at bounding box center [555, 302] width 126 height 126
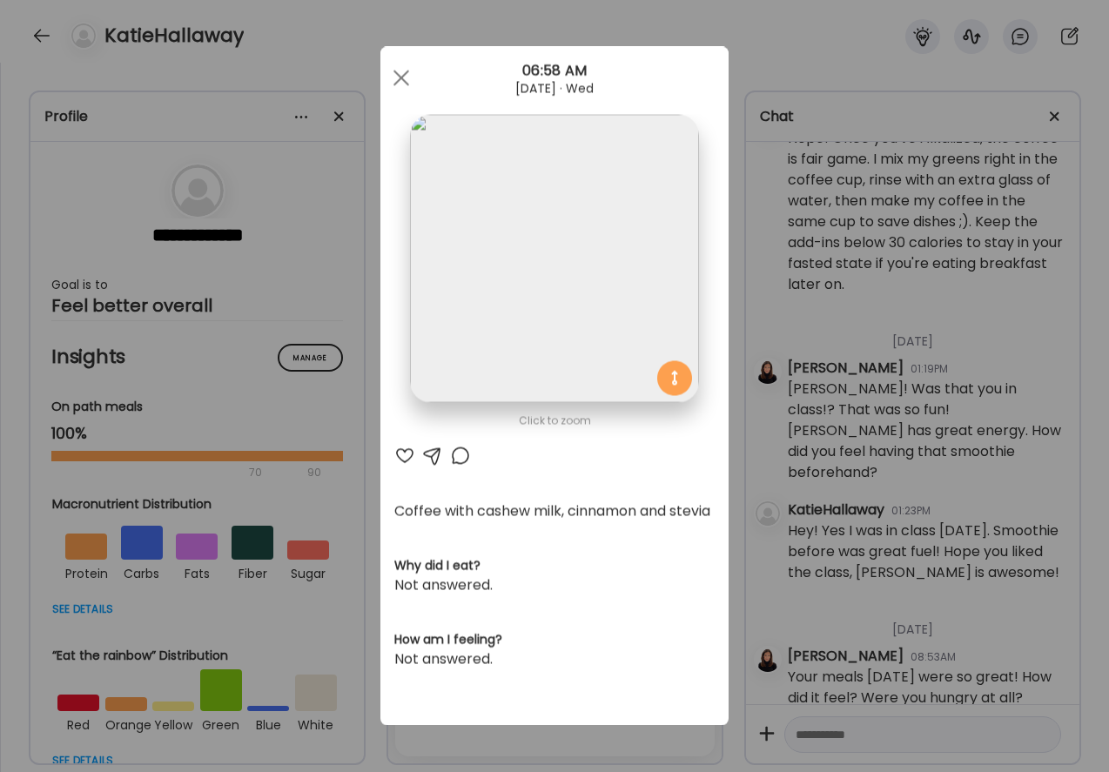
click at [402, 453] on div at bounding box center [404, 455] width 21 height 21
click at [406, 74] on div at bounding box center [401, 78] width 35 height 35
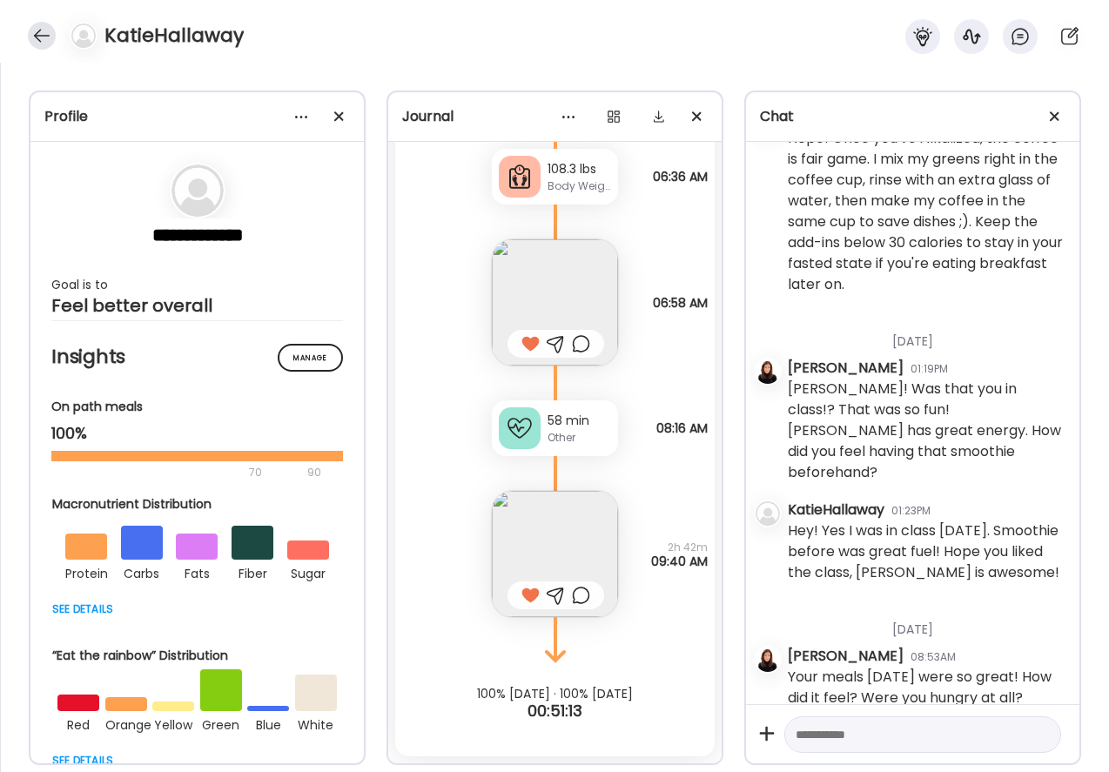
click at [38, 33] on div at bounding box center [42, 36] width 28 height 28
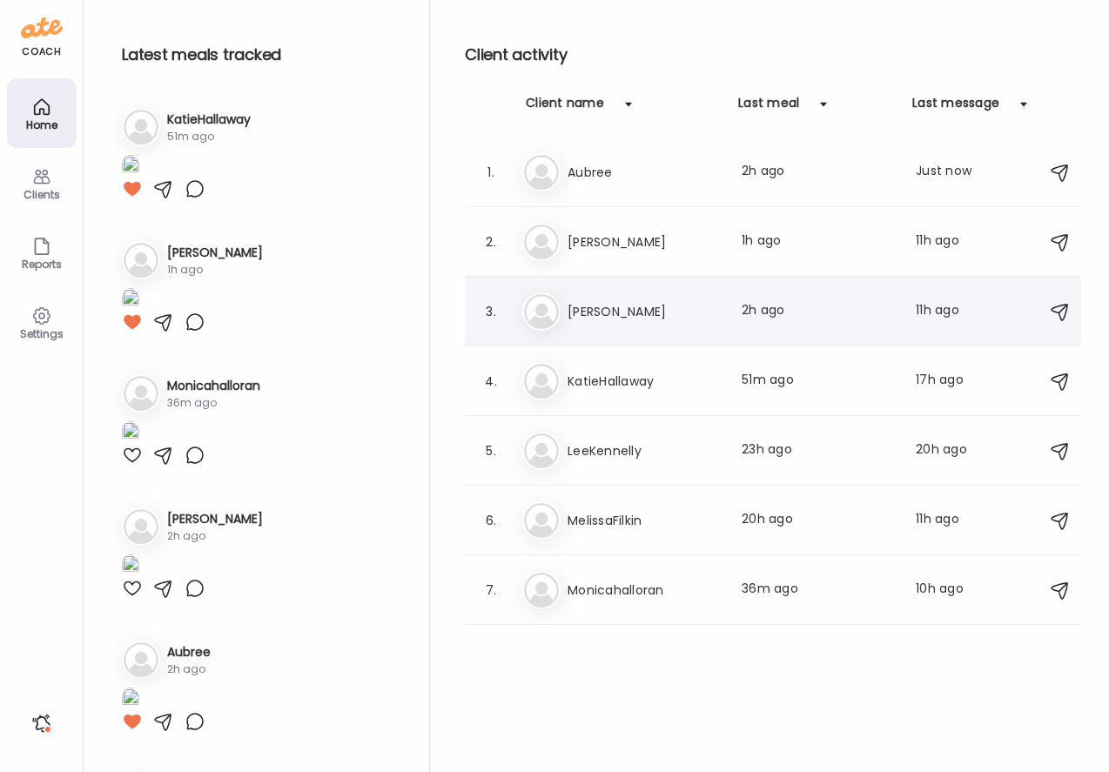
click at [589, 316] on h3 "[PERSON_NAME]" at bounding box center [643, 311] width 153 height 21
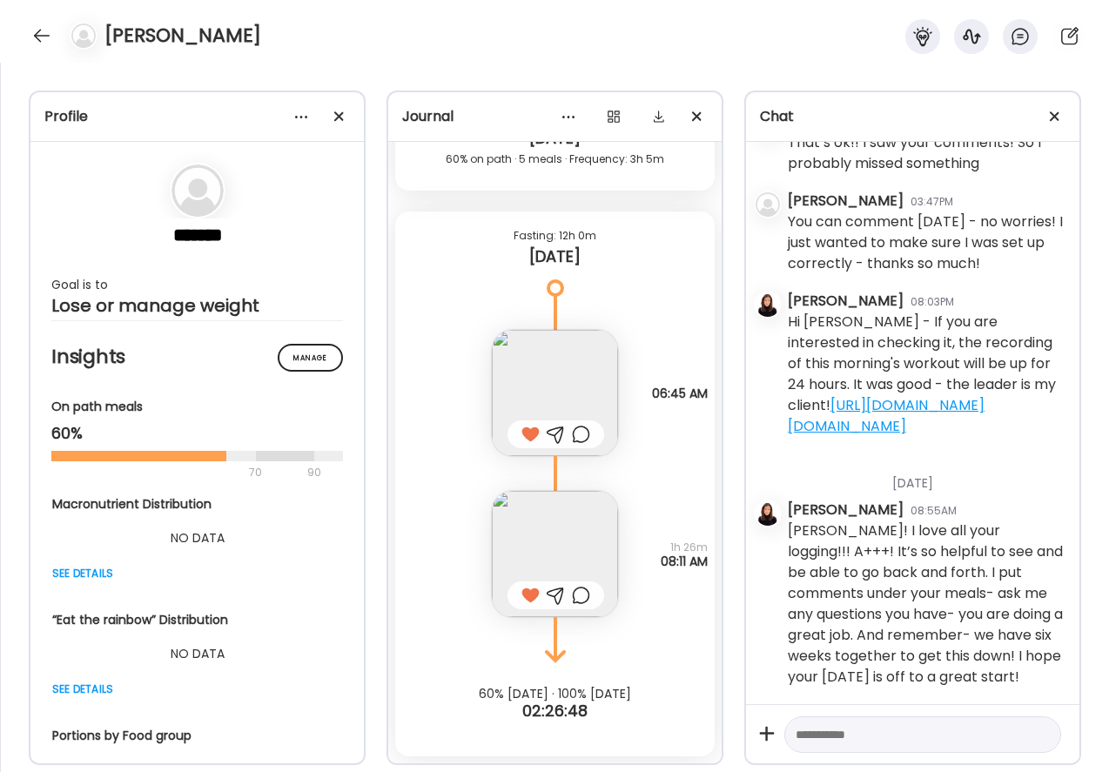
scroll to position [711, 0]
click at [37, 30] on div at bounding box center [42, 36] width 28 height 28
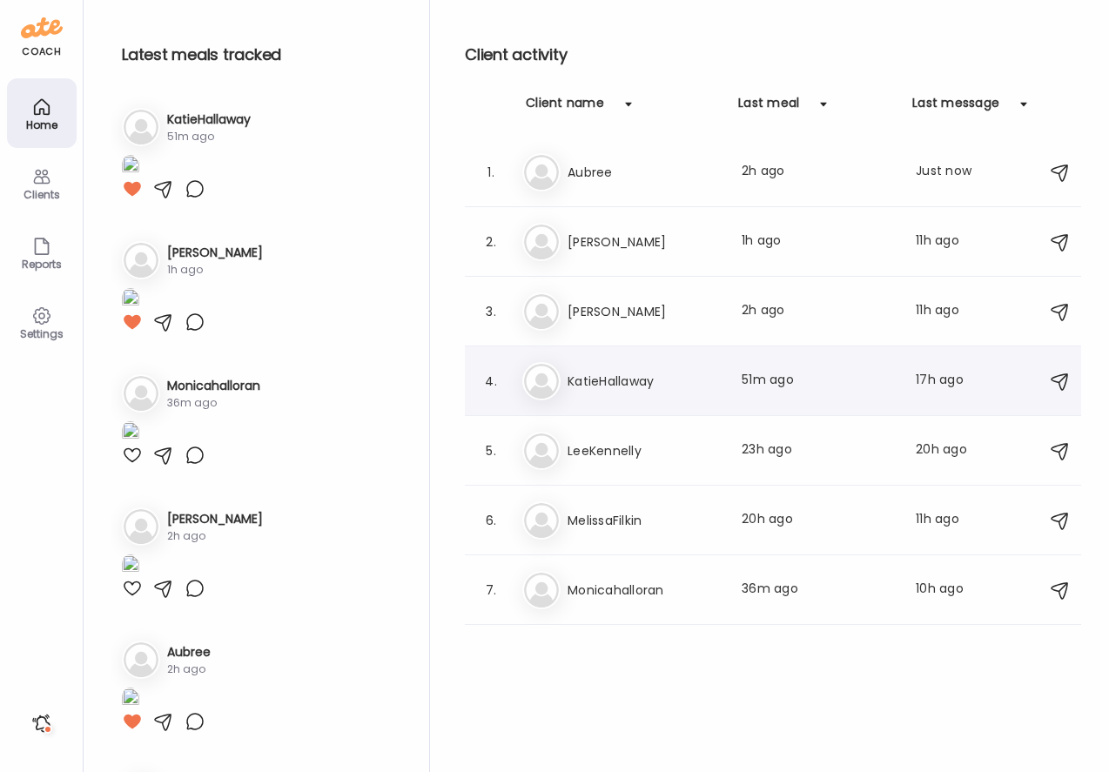
click at [568, 387] on h3 "KatieHallaway" at bounding box center [643, 381] width 153 height 21
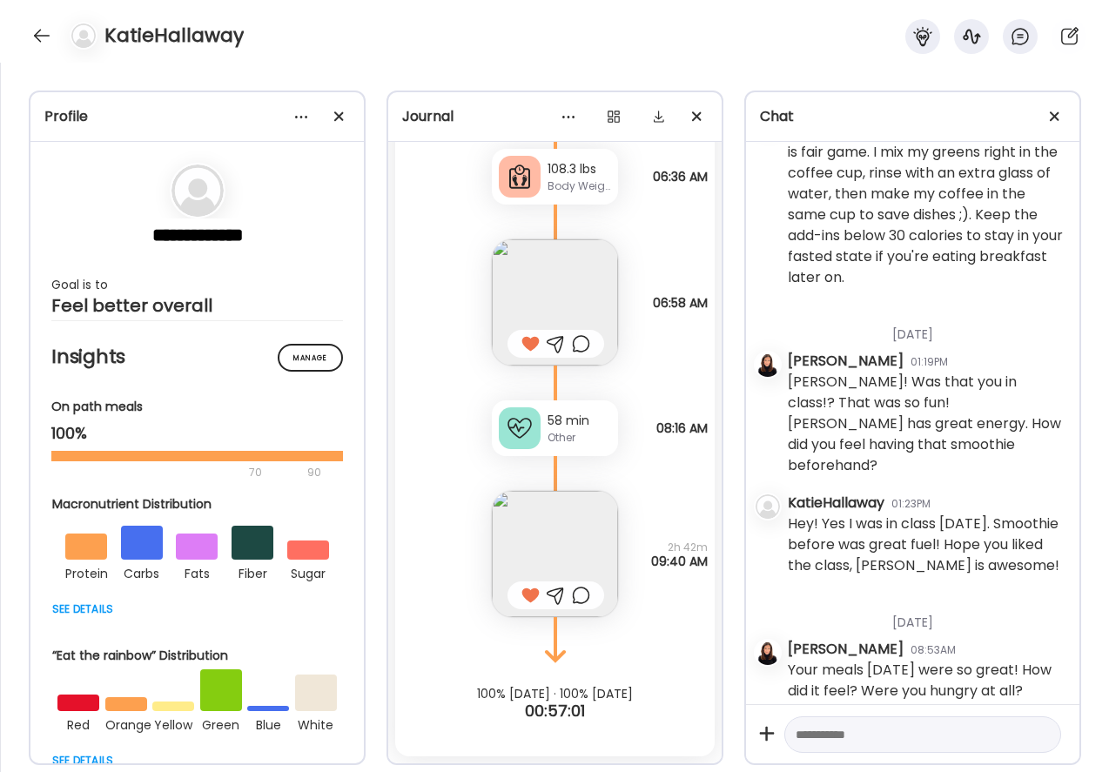
scroll to position [1375, 0]
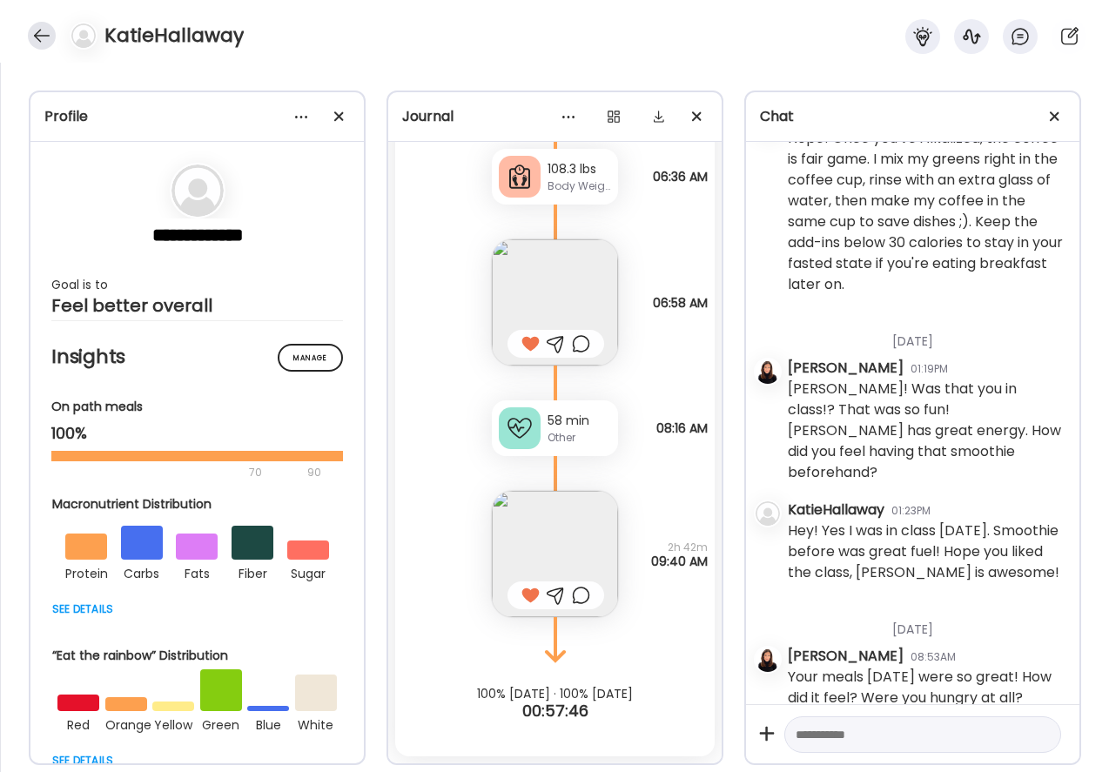
click at [41, 36] on div at bounding box center [42, 36] width 28 height 28
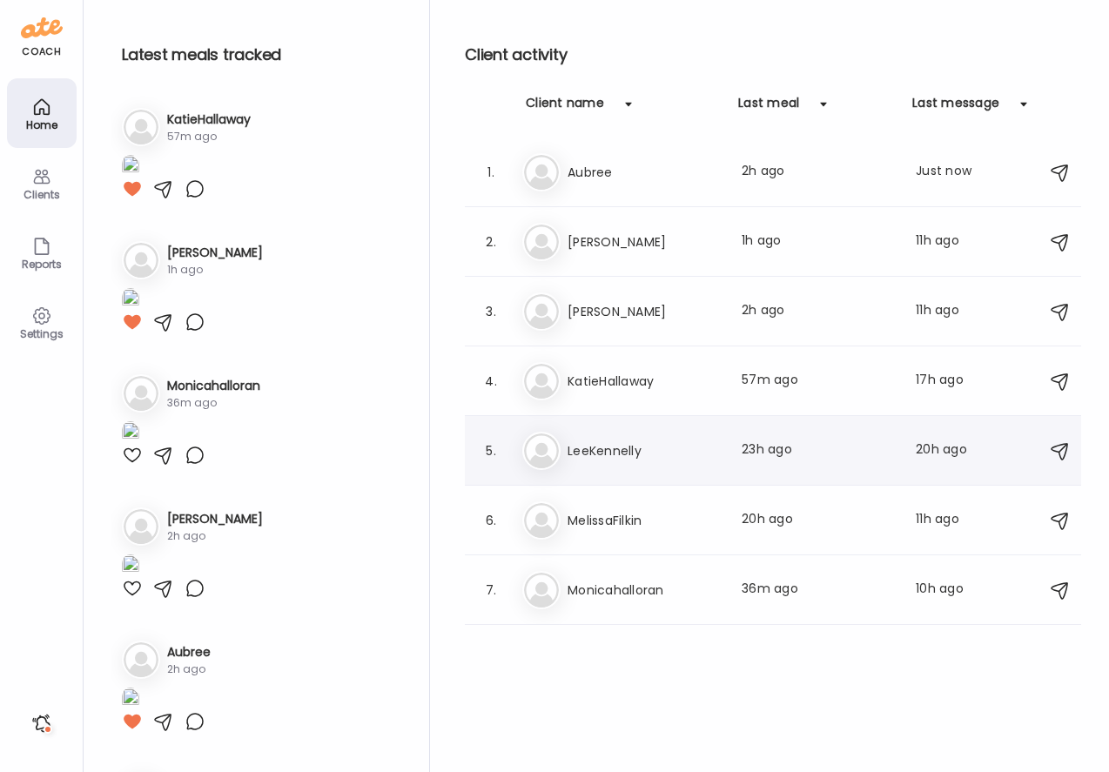
click at [586, 454] on h3 "LeeKennelly" at bounding box center [643, 450] width 153 height 21
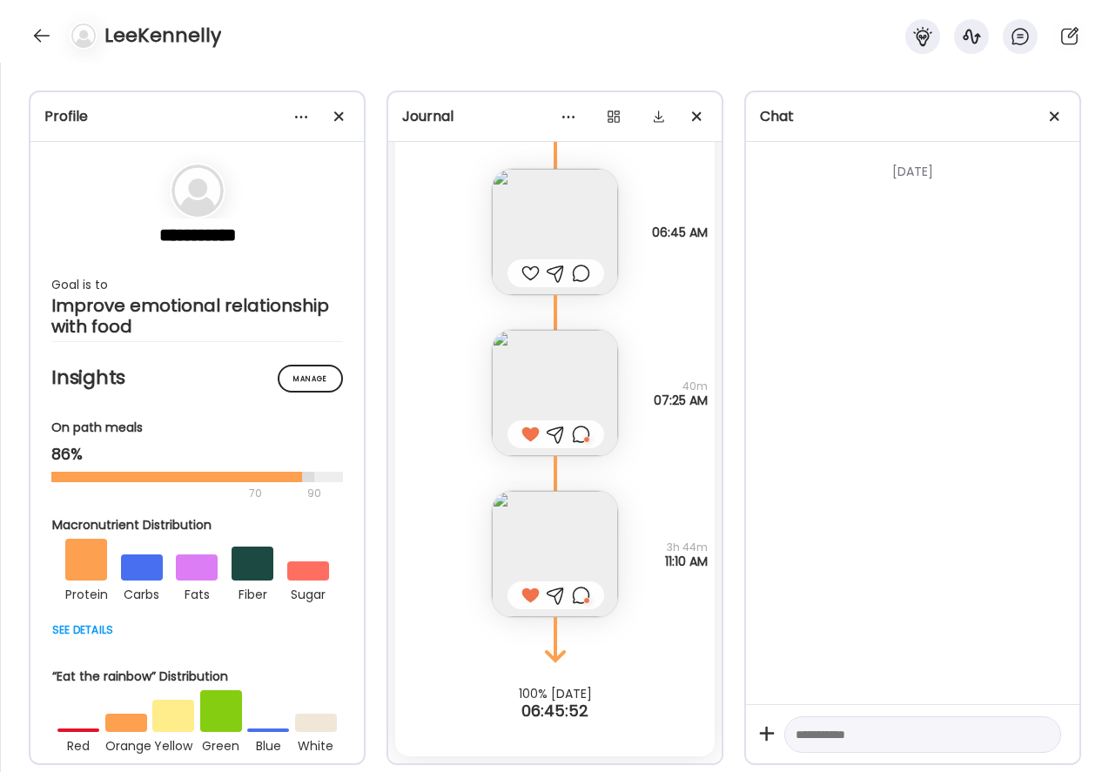
scroll to position [2680, 0]
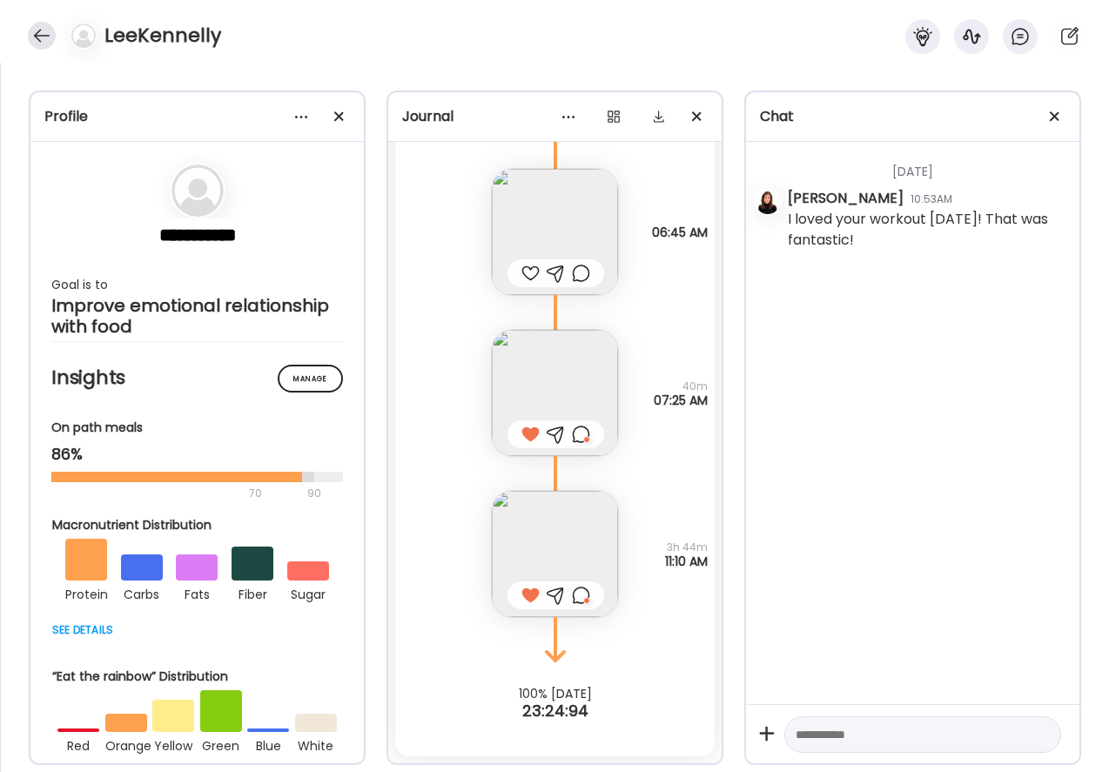
click at [40, 34] on div at bounding box center [42, 36] width 28 height 28
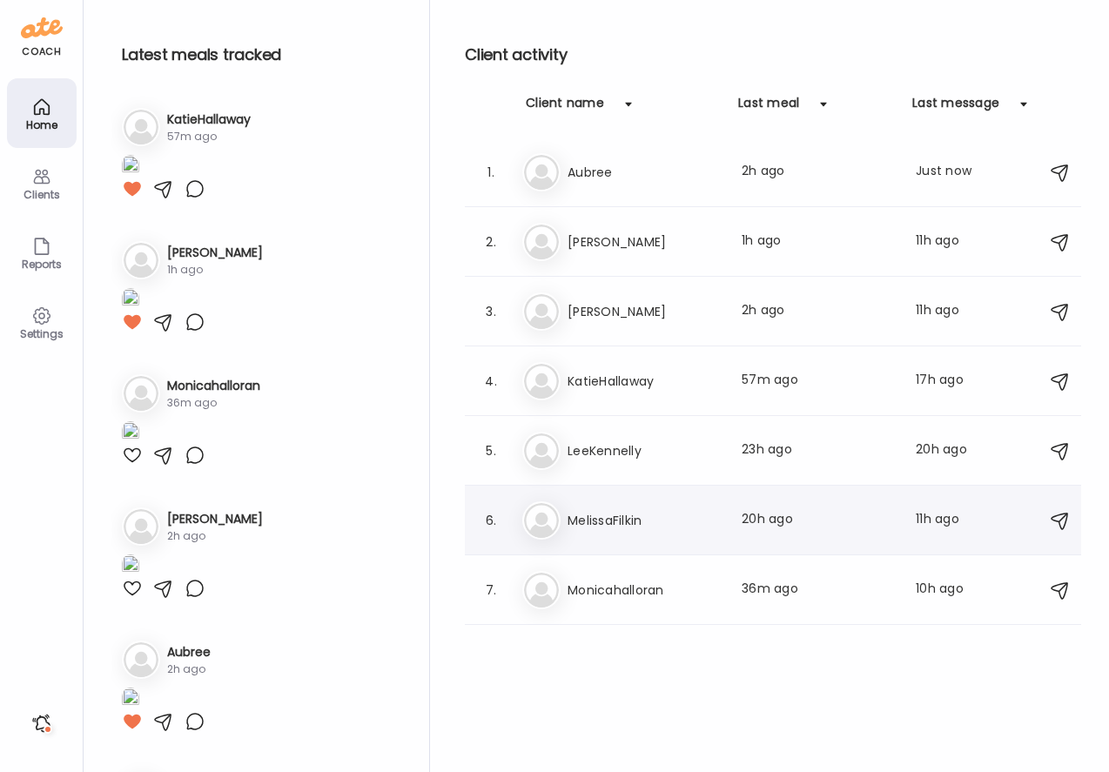
click at [590, 527] on h3 "MelissaFilkin" at bounding box center [643, 520] width 153 height 21
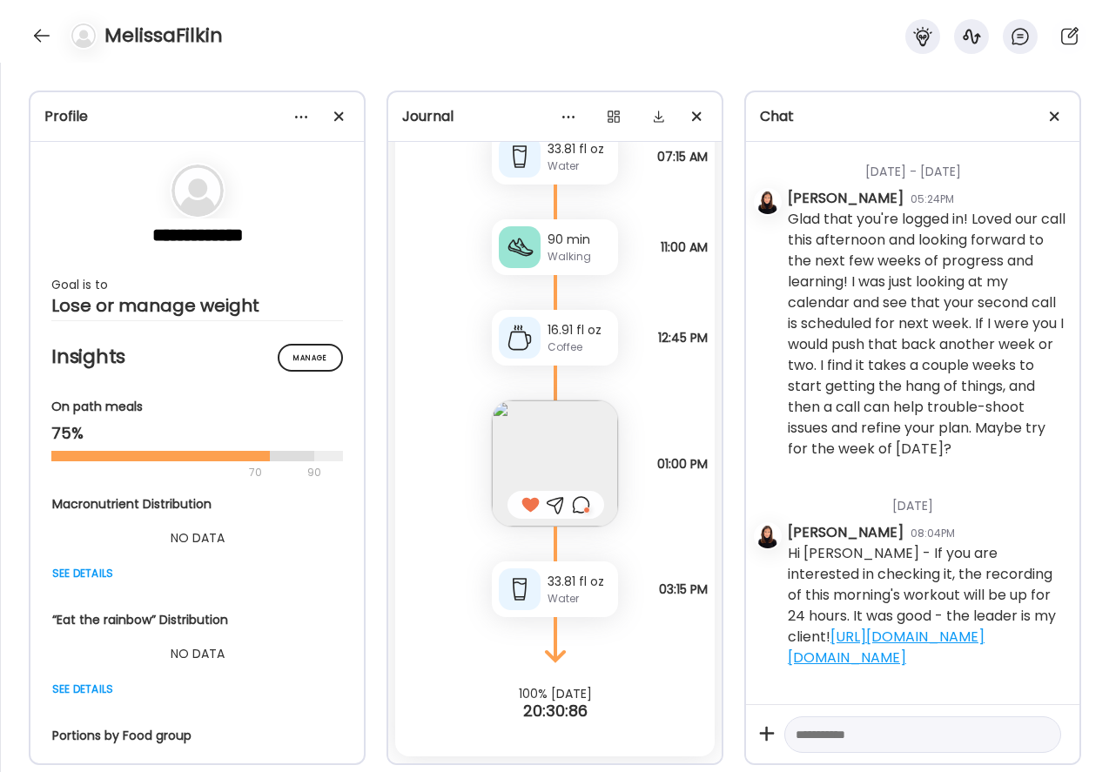
scroll to position [231, 0]
click at [29, 37] on div at bounding box center [42, 36] width 28 height 28
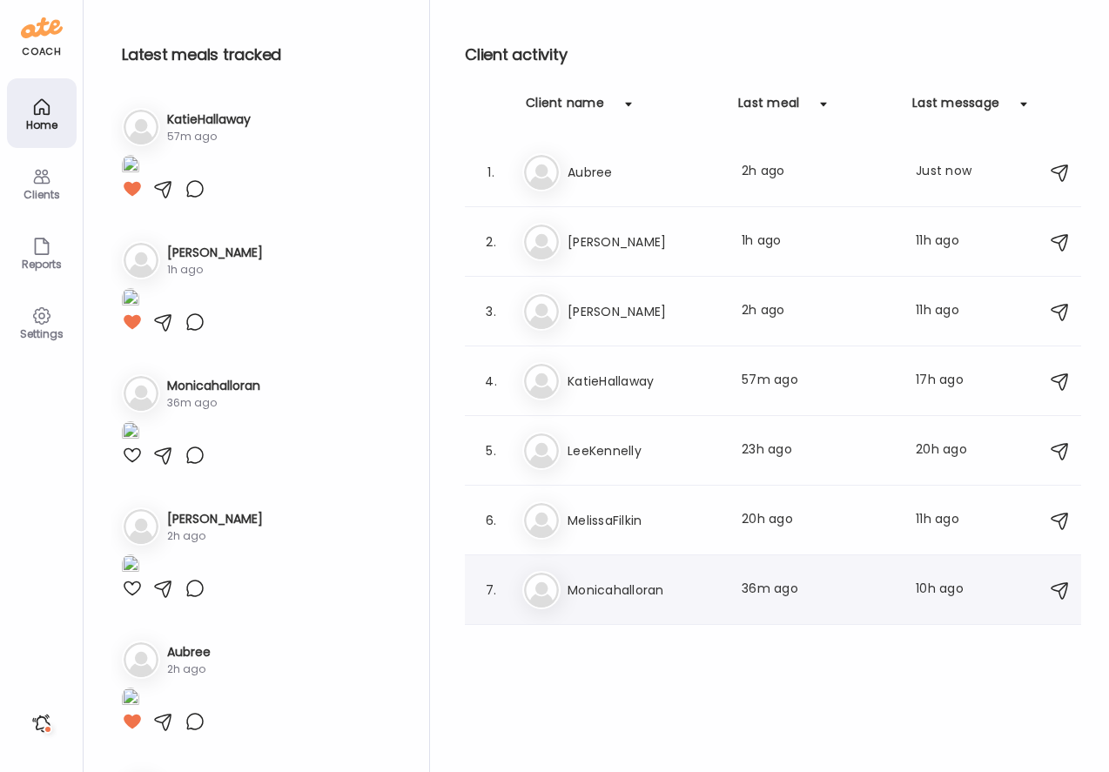
click at [651, 593] on h3 "Monicahalloran" at bounding box center [643, 589] width 153 height 21
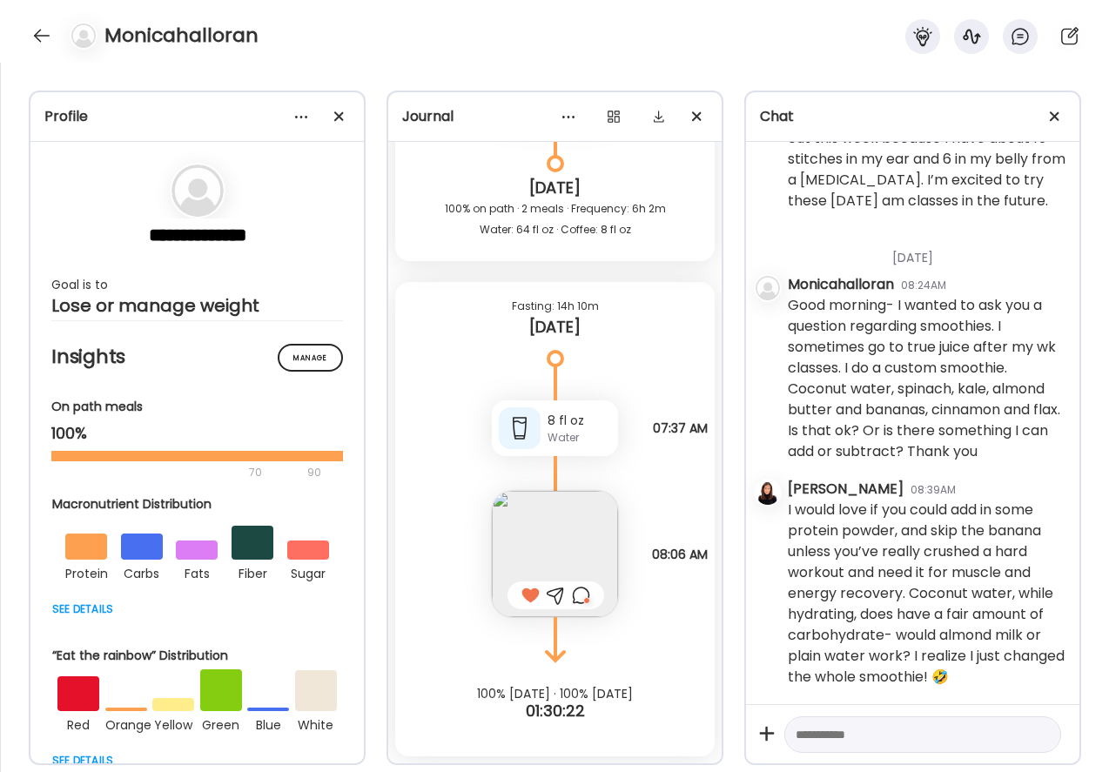
scroll to position [14, 0]
click at [41, 28] on div at bounding box center [42, 36] width 28 height 28
